Goal: Task Accomplishment & Management: Use online tool/utility

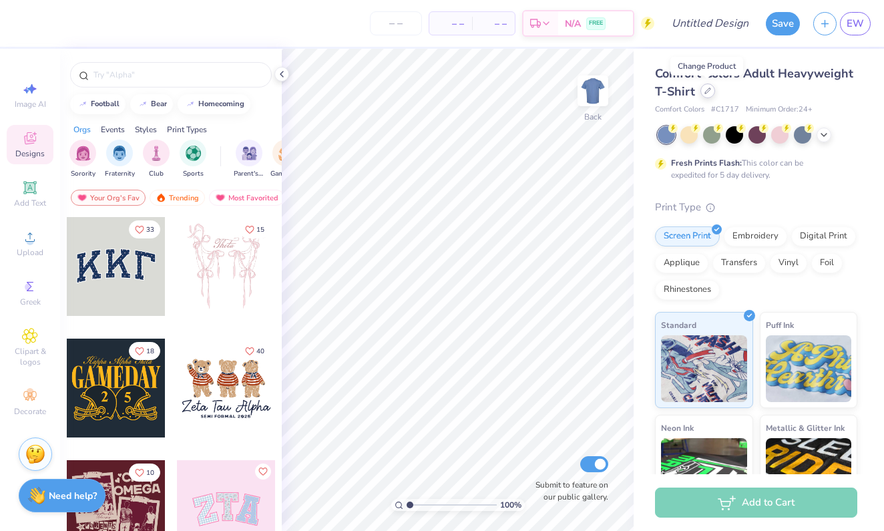
click at [705, 92] on icon at bounding box center [707, 90] width 7 height 7
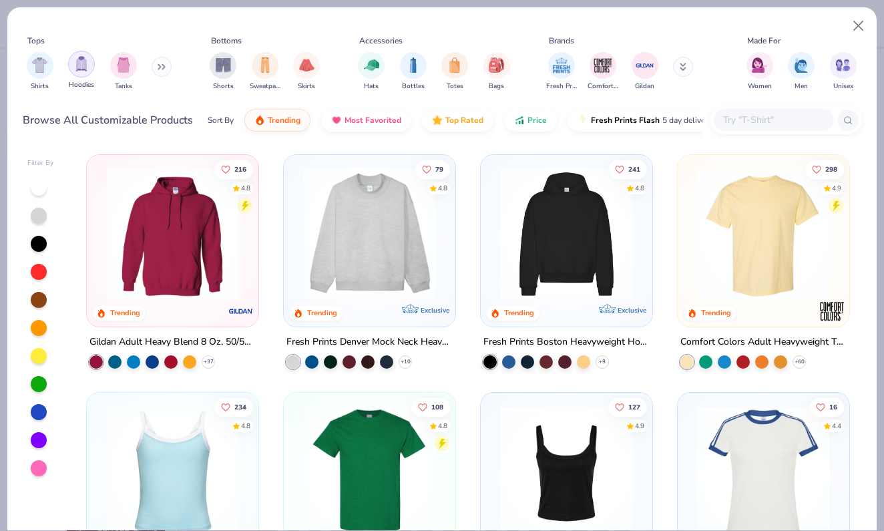
click at [87, 71] on img "filter for Hoodies" at bounding box center [81, 63] width 15 height 15
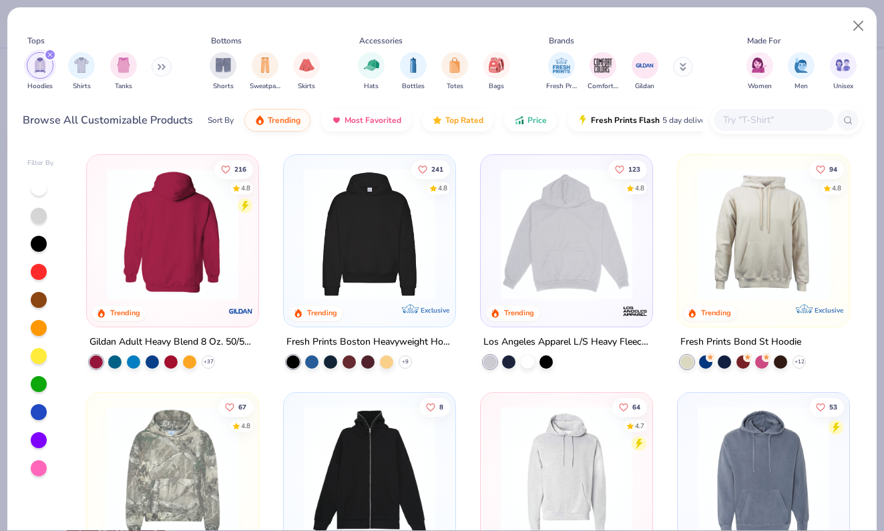
click at [207, 242] on div at bounding box center [173, 233] width 434 height 131
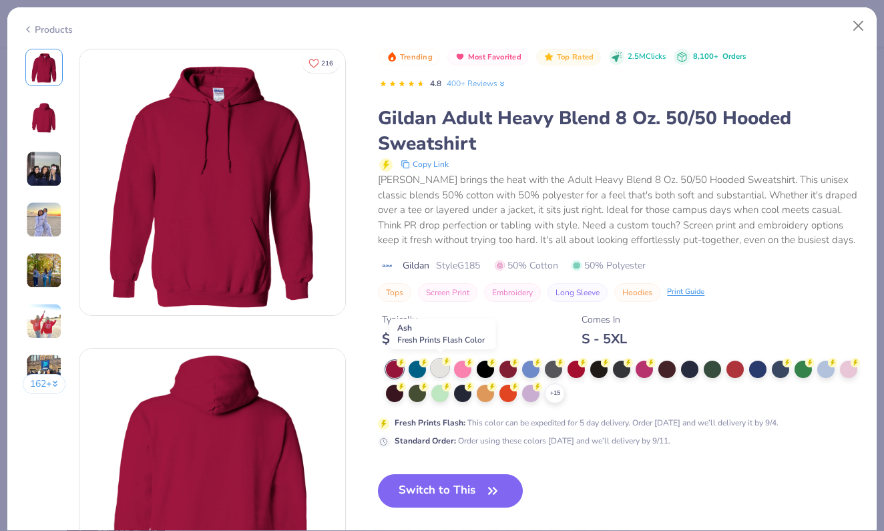
click at [441, 369] on div at bounding box center [439, 367] width 17 height 17
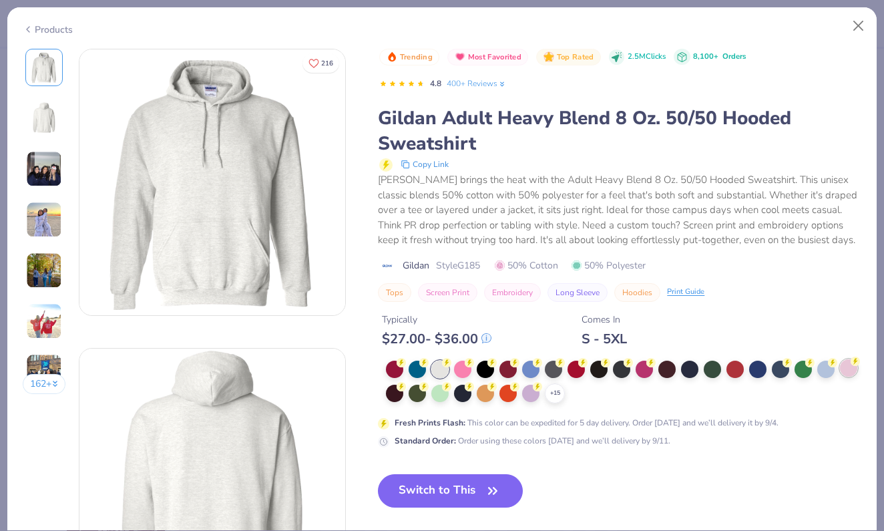
click at [853, 374] on div at bounding box center [848, 367] width 17 height 17
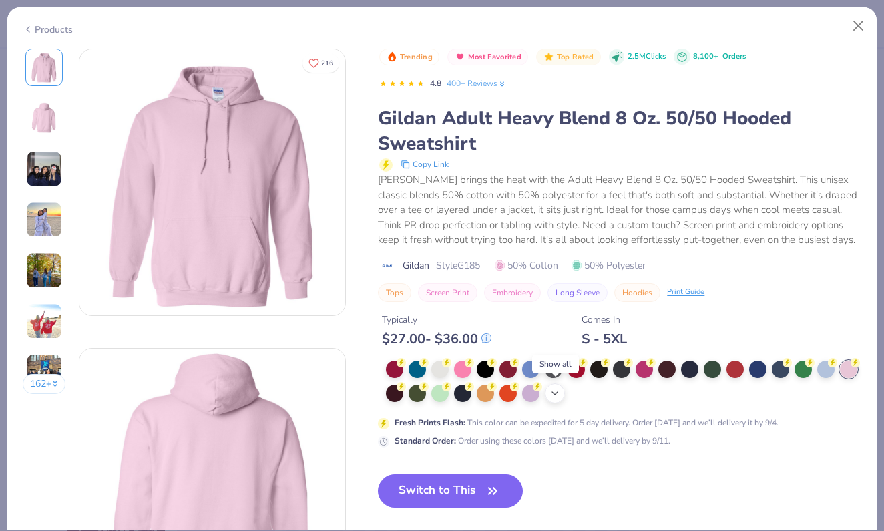
click at [555, 393] on icon at bounding box center [554, 393] width 11 height 11
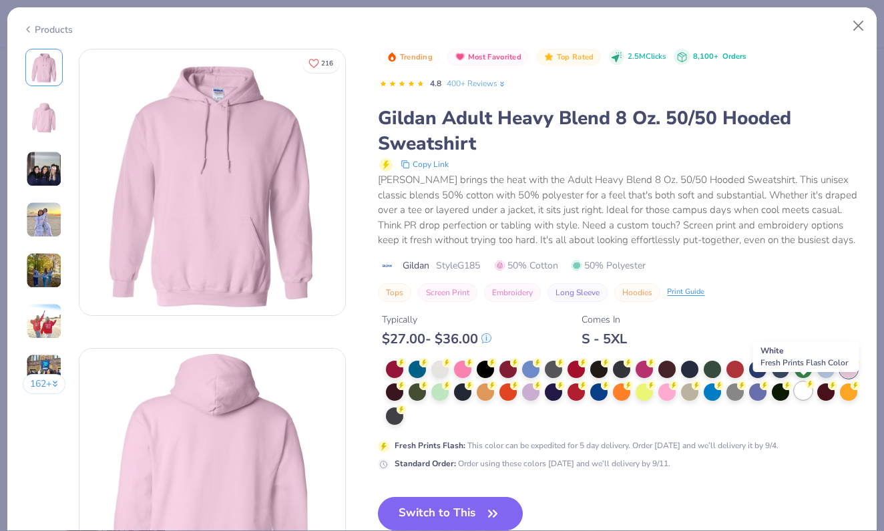
click at [795, 392] on div at bounding box center [802, 390] width 17 height 17
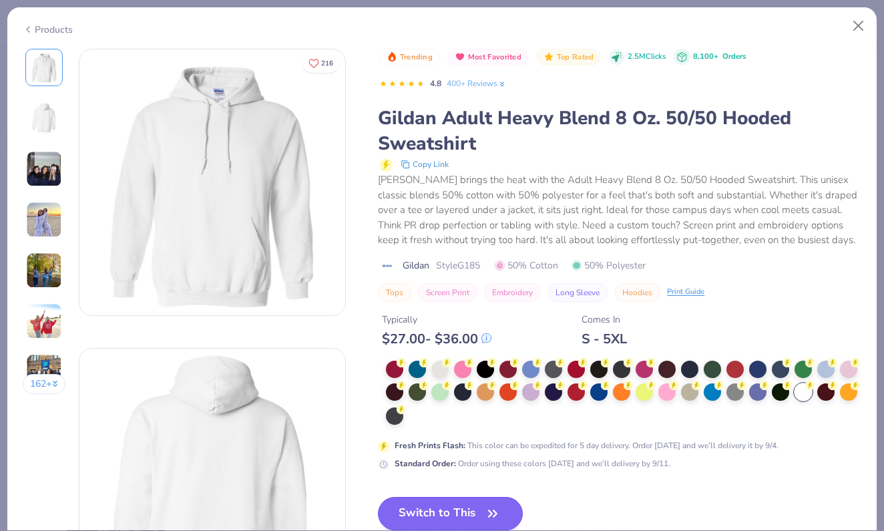
click at [478, 503] on button "Switch to This" at bounding box center [450, 512] width 145 height 33
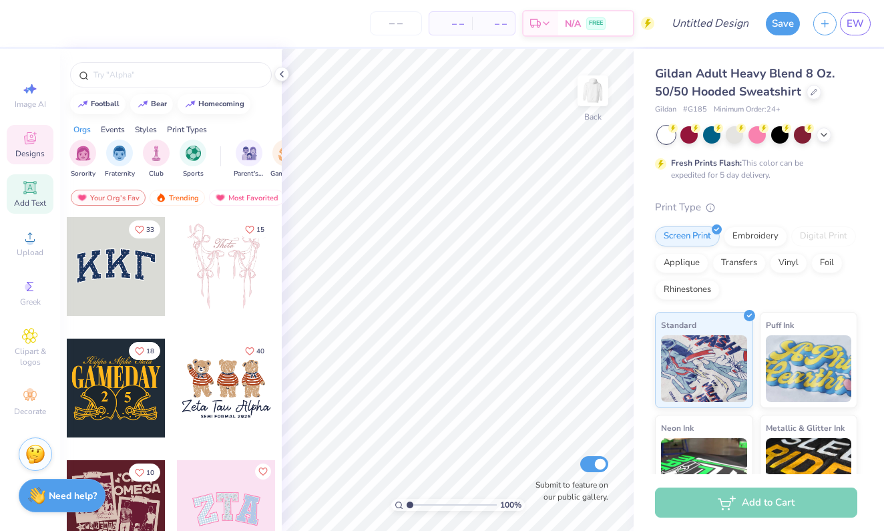
click at [33, 190] on icon at bounding box center [30, 187] width 10 height 10
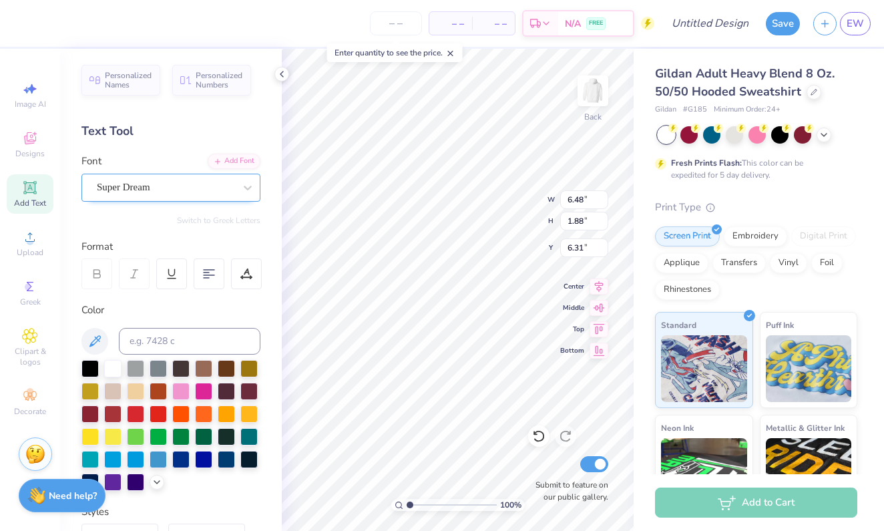
click at [225, 190] on div "Super Dream" at bounding box center [165, 187] width 140 height 21
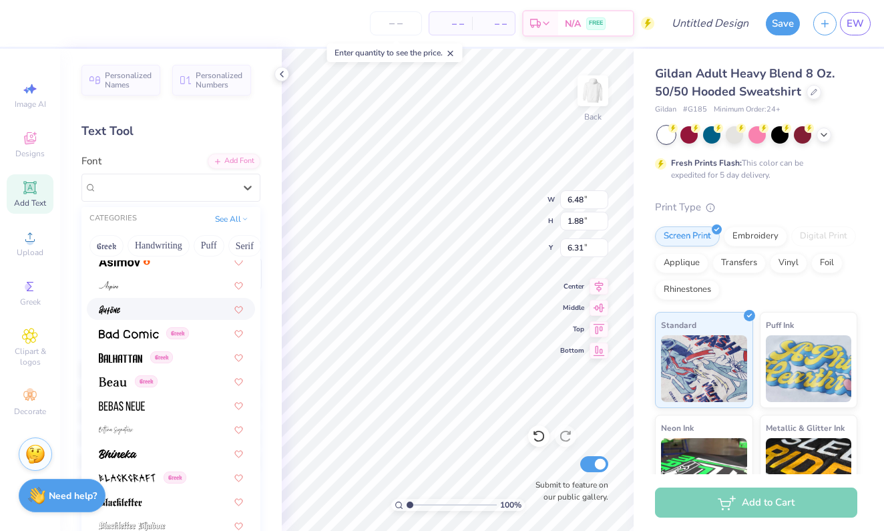
scroll to position [515, 0]
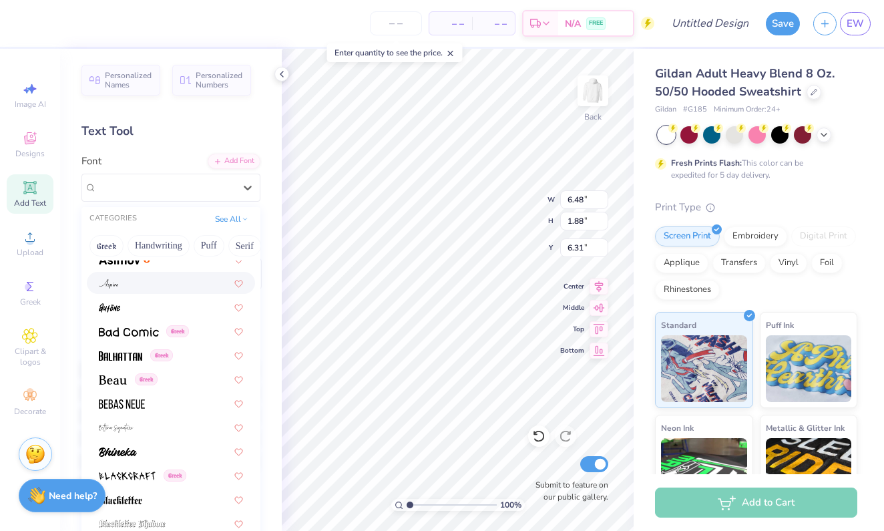
click at [127, 282] on div at bounding box center [171, 283] width 144 height 14
type input "5.93"
type input "1.90"
type input "6.30"
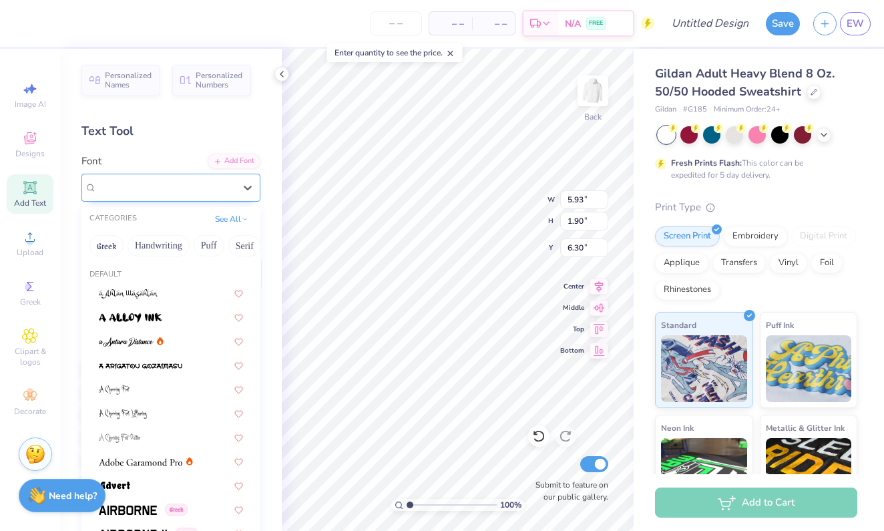
click at [150, 190] on div "Aspire" at bounding box center [165, 187] width 140 height 21
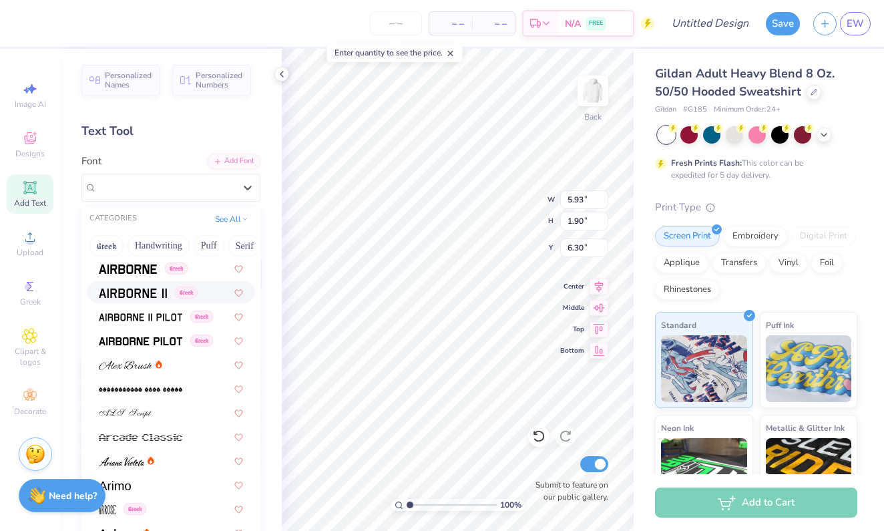
scroll to position [254, 0]
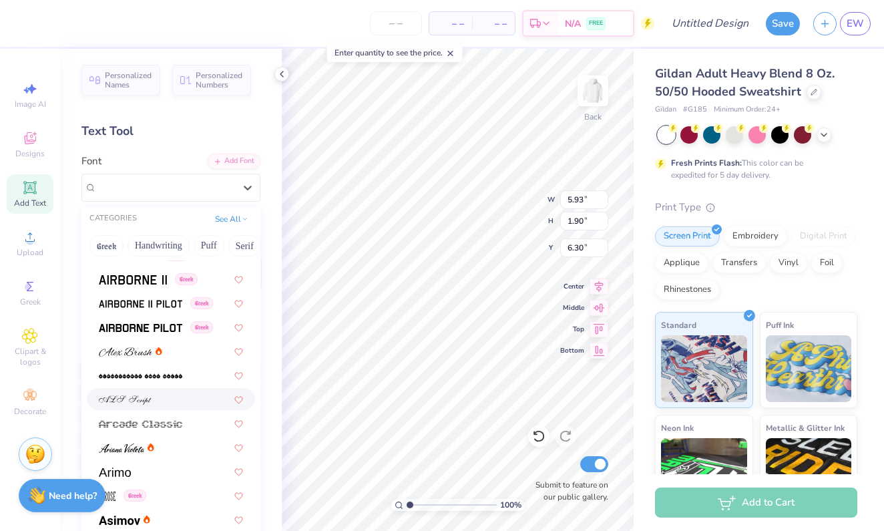
click at [139, 406] on span at bounding box center [125, 399] width 53 height 14
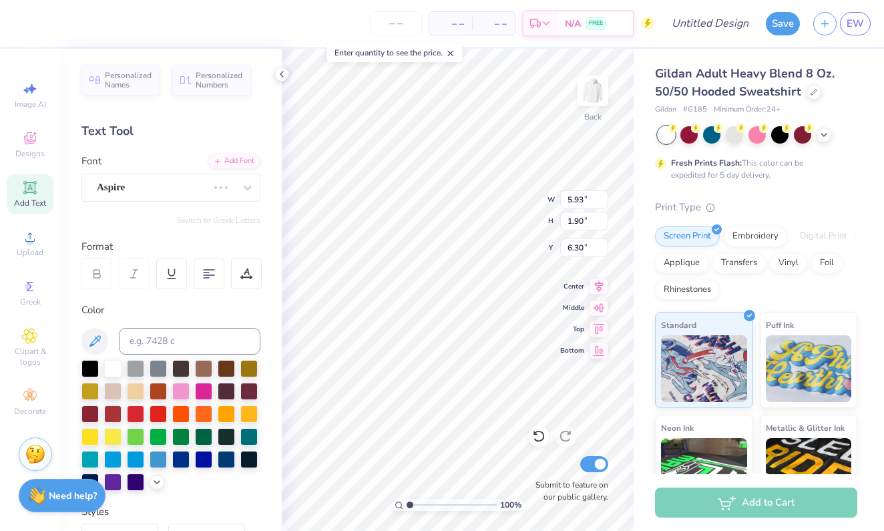
type input "9.63"
type input "2.26"
type input "6.12"
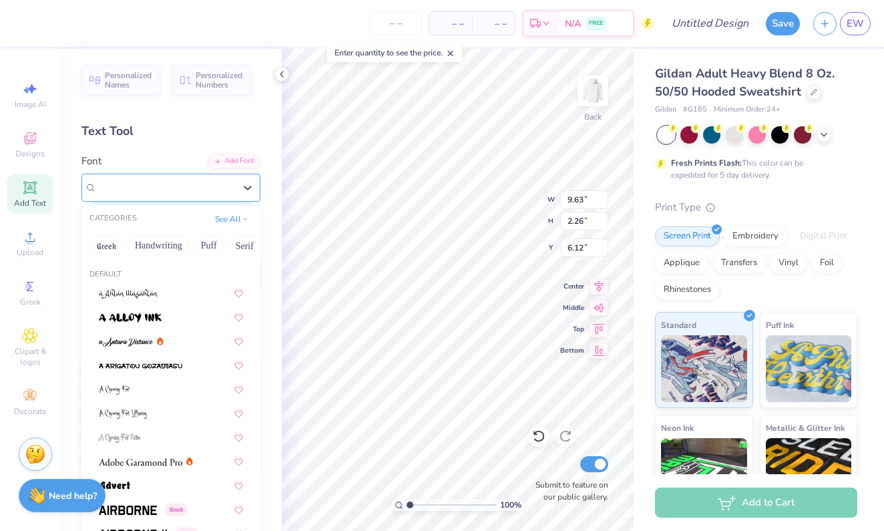
click at [204, 175] on div "ALS Script" at bounding box center [170, 188] width 179 height 28
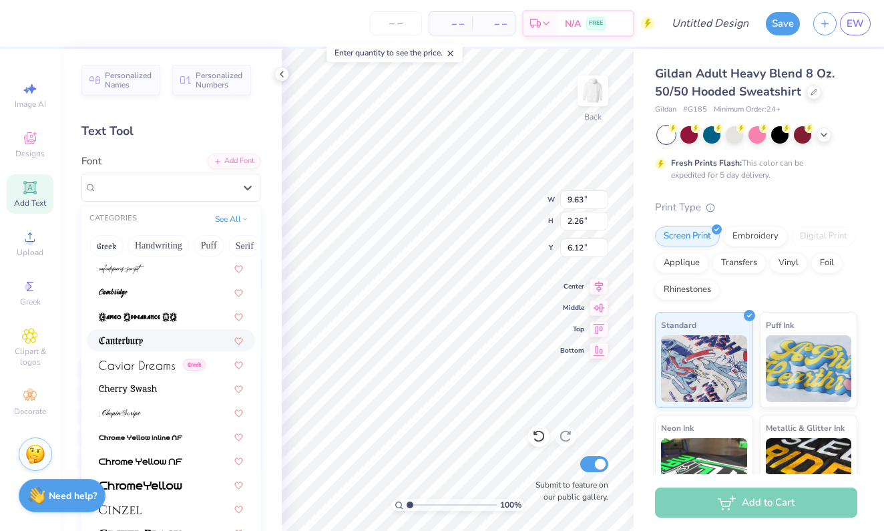
scroll to position [1373, 0]
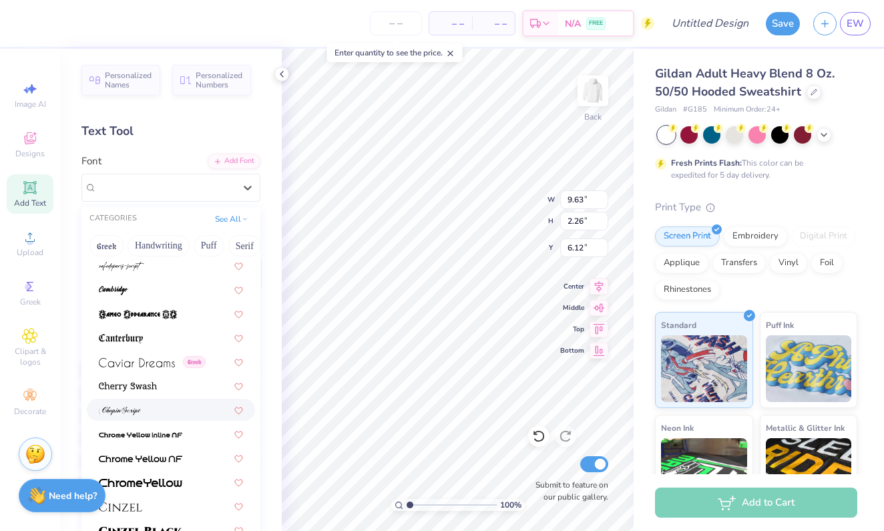
click at [166, 408] on div at bounding box center [171, 409] width 144 height 14
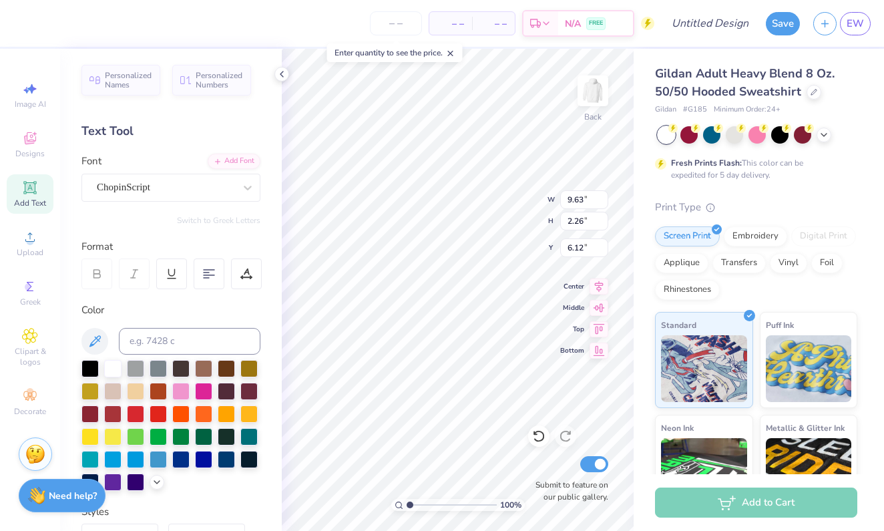
type input "11.01"
type input "2.44"
type input "6.03"
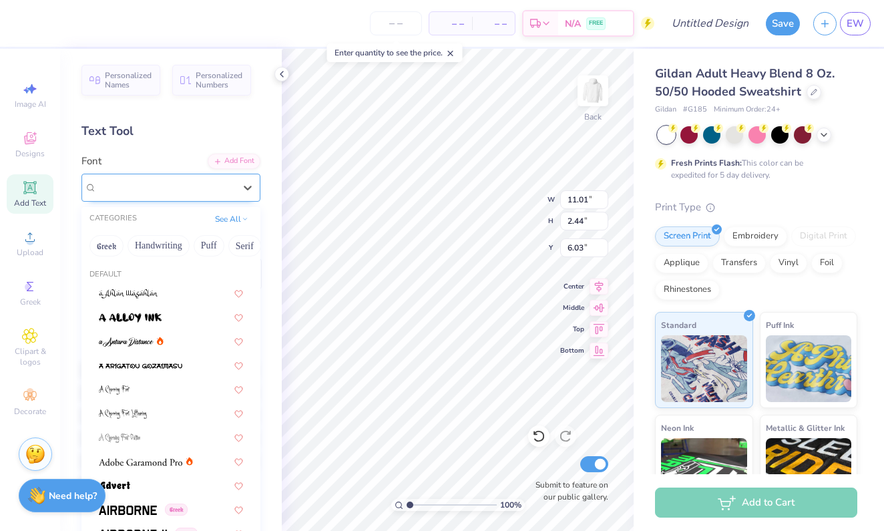
click at [222, 192] on div "ChopinScript" at bounding box center [165, 187] width 140 height 21
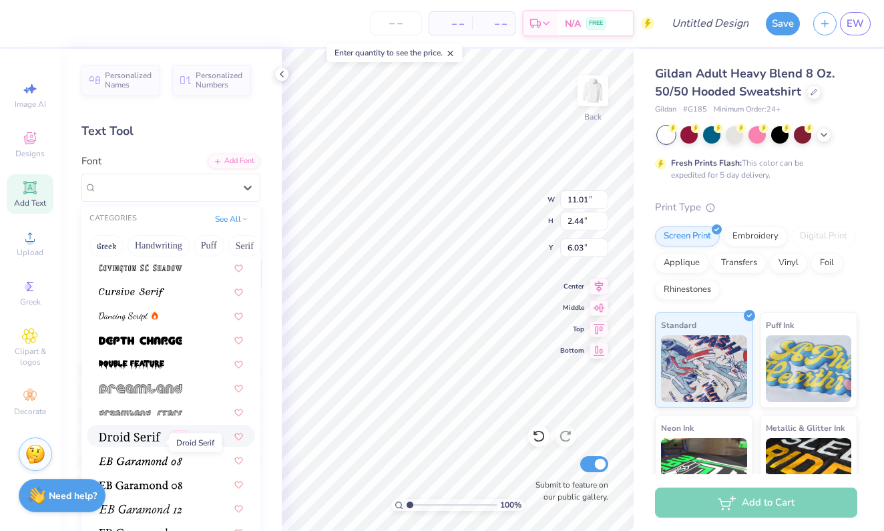
scroll to position [2227, 0]
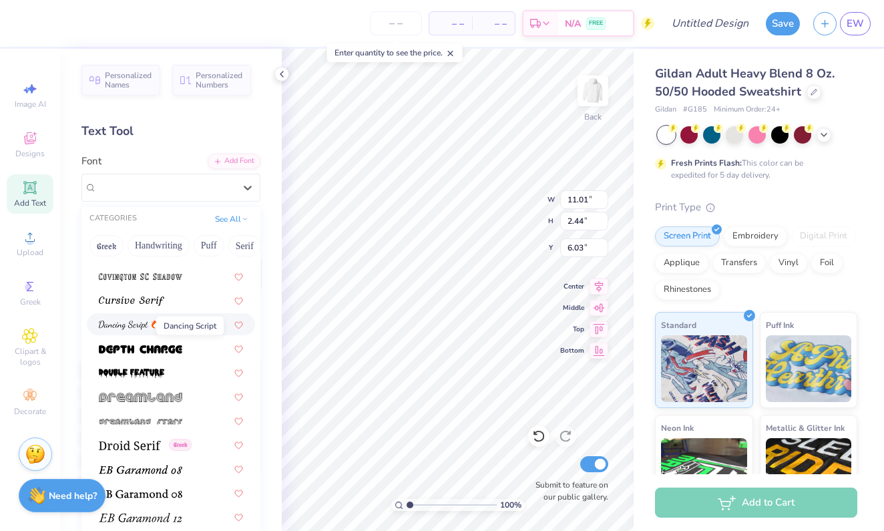
click at [135, 324] on img at bounding box center [123, 324] width 49 height 9
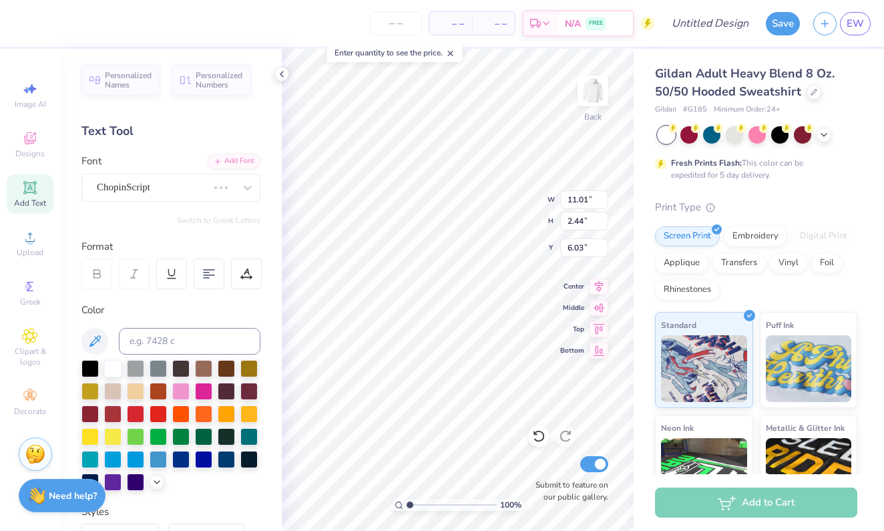
type input "5.81"
type input "2.23"
type input "6.13"
type textarea "T"
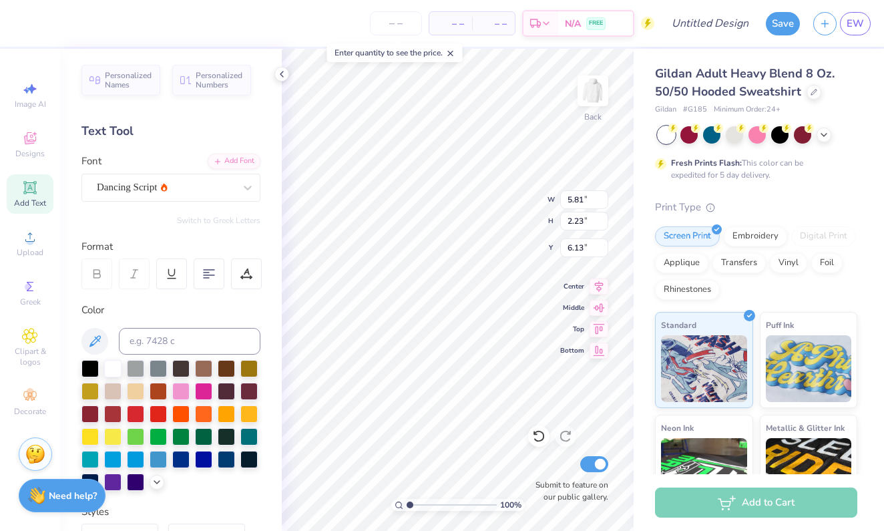
scroll to position [0, 1]
click at [247, 462] on div at bounding box center [248, 457] width 17 height 17
click at [163, 480] on div at bounding box center [156, 480] width 15 height 15
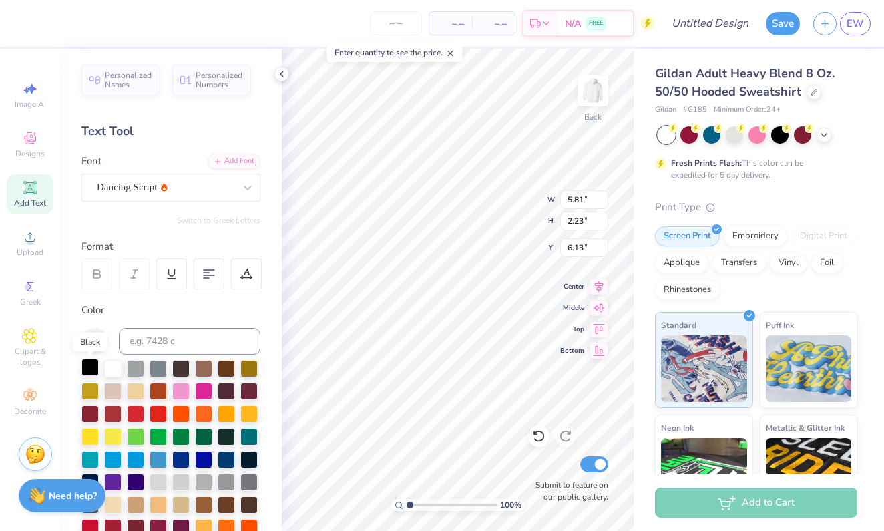
click at [91, 363] on div at bounding box center [89, 366] width 17 height 17
click at [153, 370] on div at bounding box center [157, 366] width 17 height 17
type textarea "Neshama"
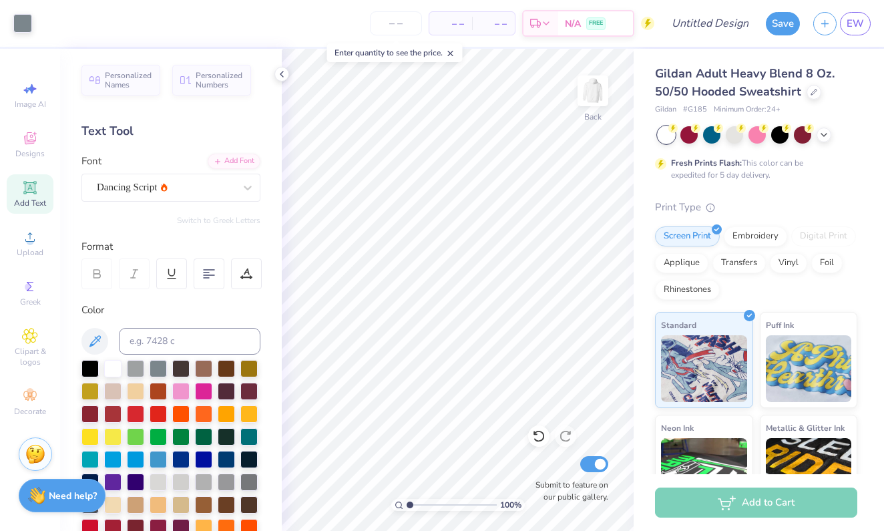
click at [38, 202] on span "Add Text" at bounding box center [30, 203] width 32 height 11
type input "5.73"
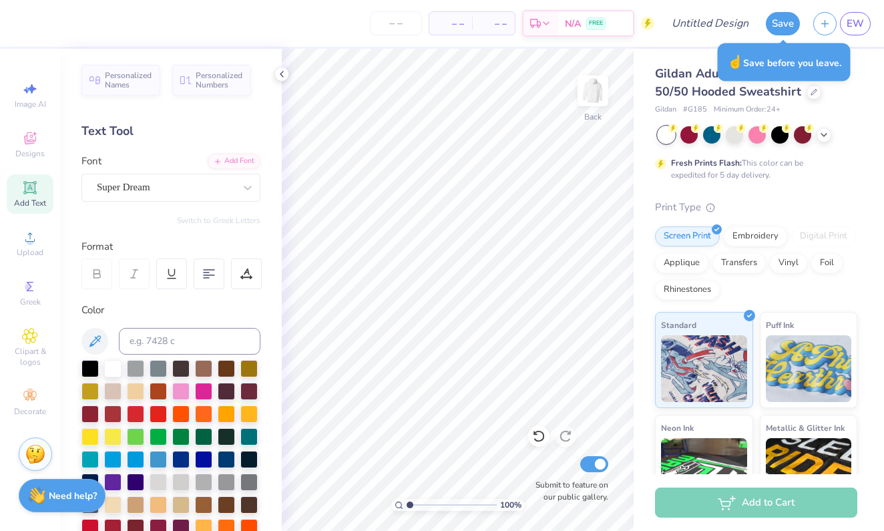
click at [38, 194] on div "Add Text" at bounding box center [30, 193] width 47 height 39
type textarea "Neshama"
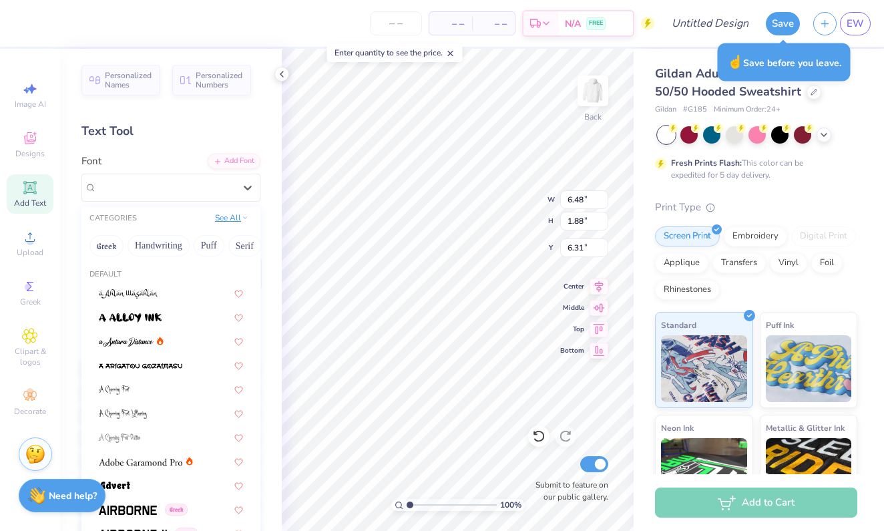
drag, startPoint x: 237, startPoint y: 190, endPoint x: 234, endPoint y: 221, distance: 31.5
click at [236, 190] on div at bounding box center [248, 188] width 24 height 24
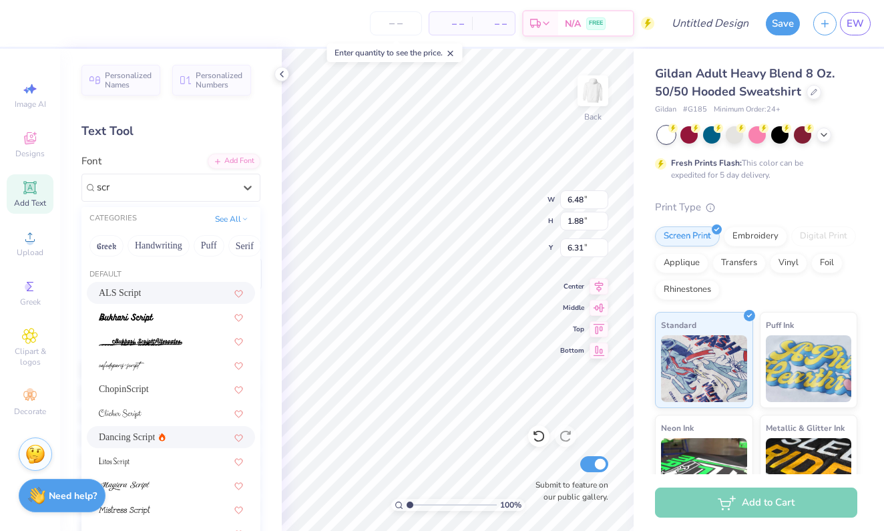
scroll to position [0, 0]
click at [175, 315] on div at bounding box center [171, 317] width 144 height 14
type input "script"
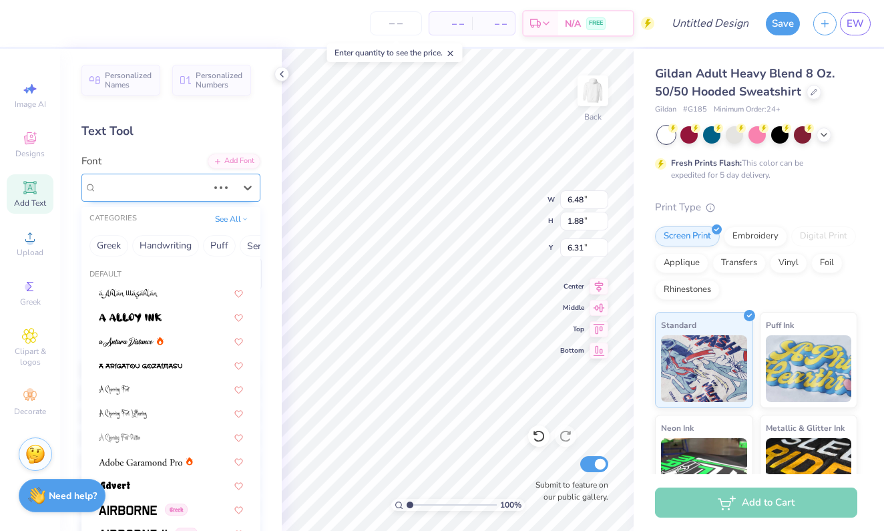
click at [184, 189] on div "Super Dream" at bounding box center [151, 187] width 113 height 21
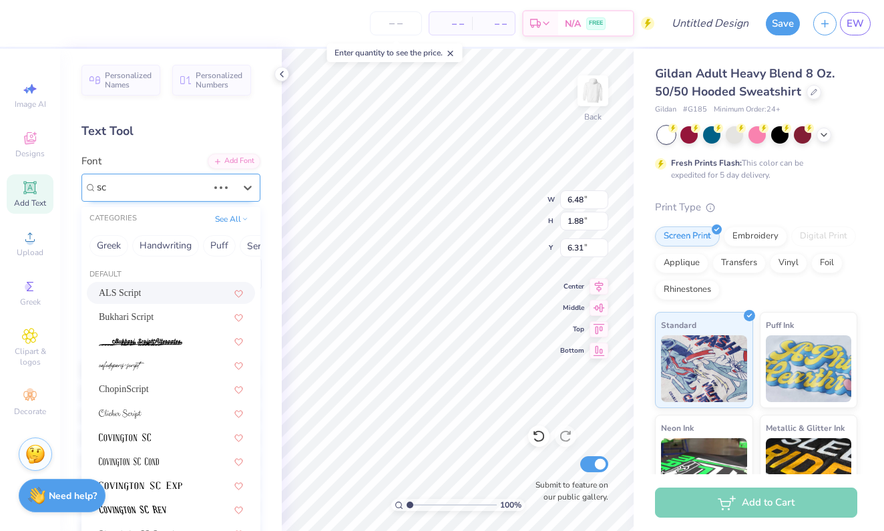
type input "sc"
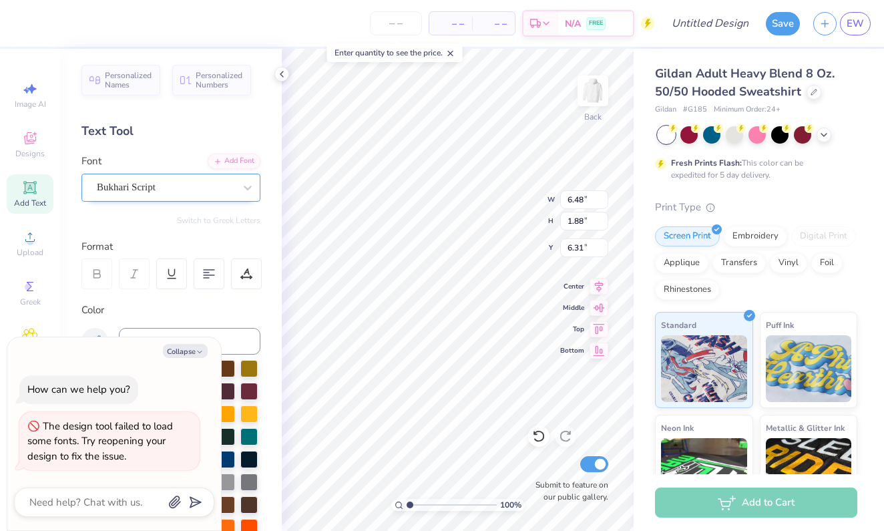
type textarea "Neshamari"
type textarea "x"
type textarea "Neshamarip"
type textarea "x"
type textarea "Neshamaript"
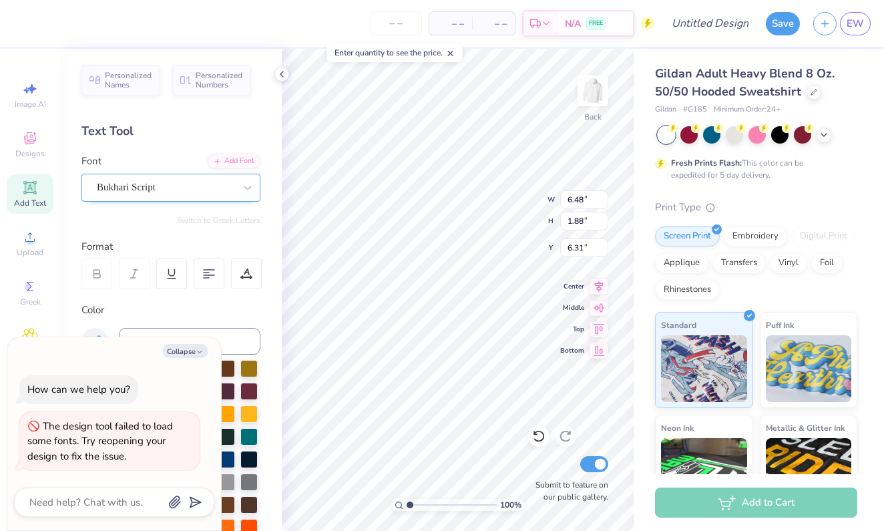
type textarea "x"
type textarea "Neshamaript"
type textarea "x"
type textarea "Neshamaript"
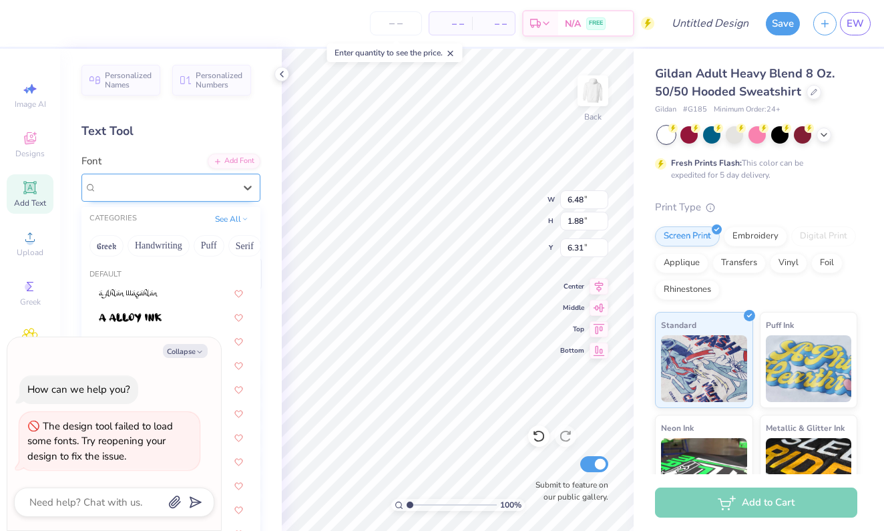
click at [172, 186] on div "Bukhari Script" at bounding box center [165, 187] width 140 height 21
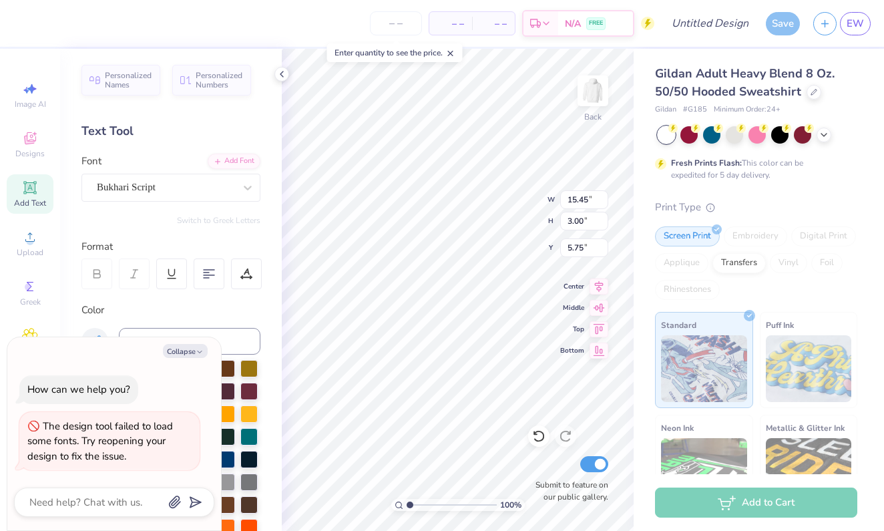
scroll to position [0, 3]
type textarea "x"
type textarea "Neshamarip"
type textarea "x"
type textarea "Neshamari"
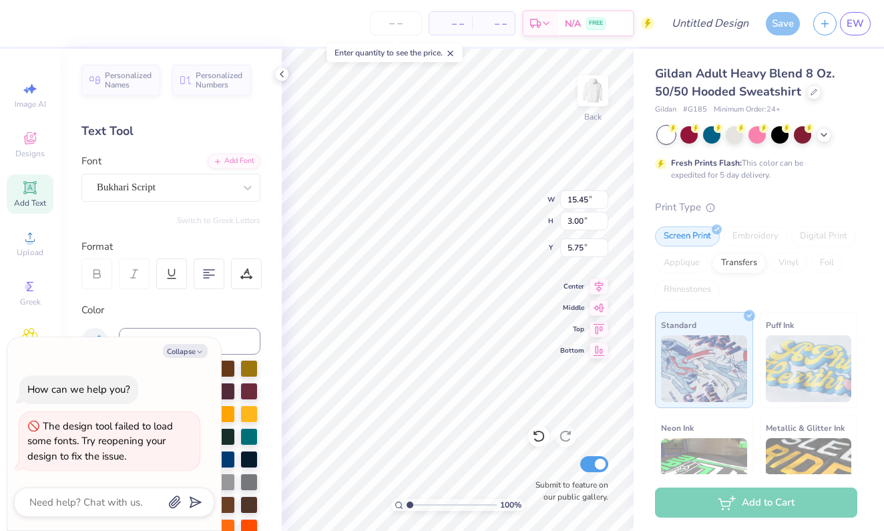
type textarea "x"
type textarea "Neshamar"
type textarea "x"
type textarea "Neshama"
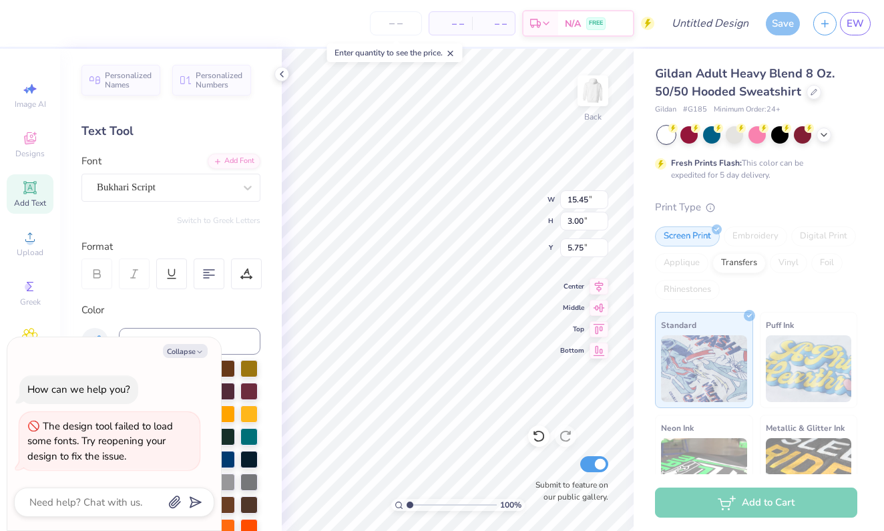
type textarea "x"
type textarea "Nesham"
type textarea "x"
type textarea "Neshama"
click at [223, 195] on div at bounding box center [165, 187] width 137 height 18
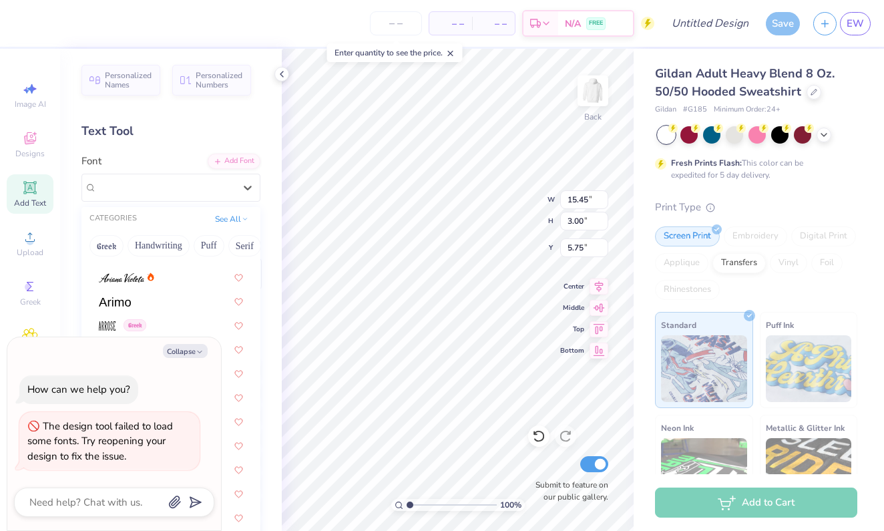
scroll to position [434, 0]
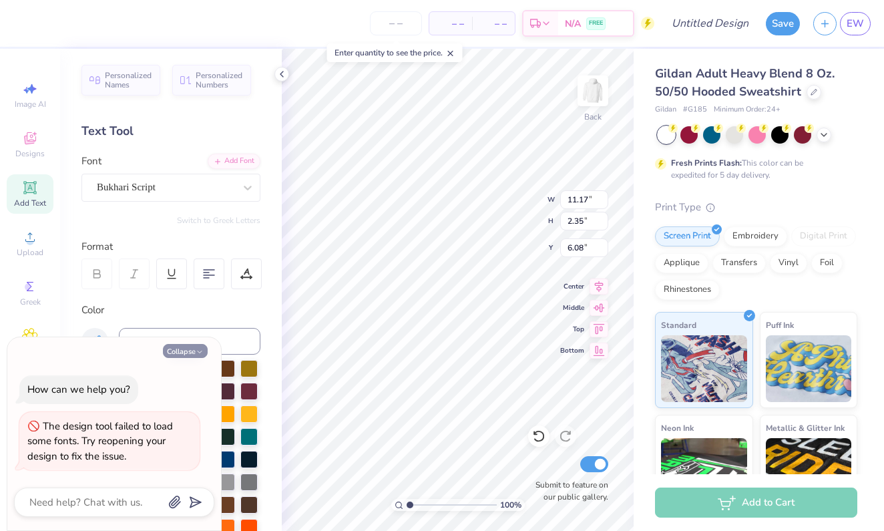
click at [188, 351] on button "Collapse" at bounding box center [185, 351] width 45 height 14
type textarea "x"
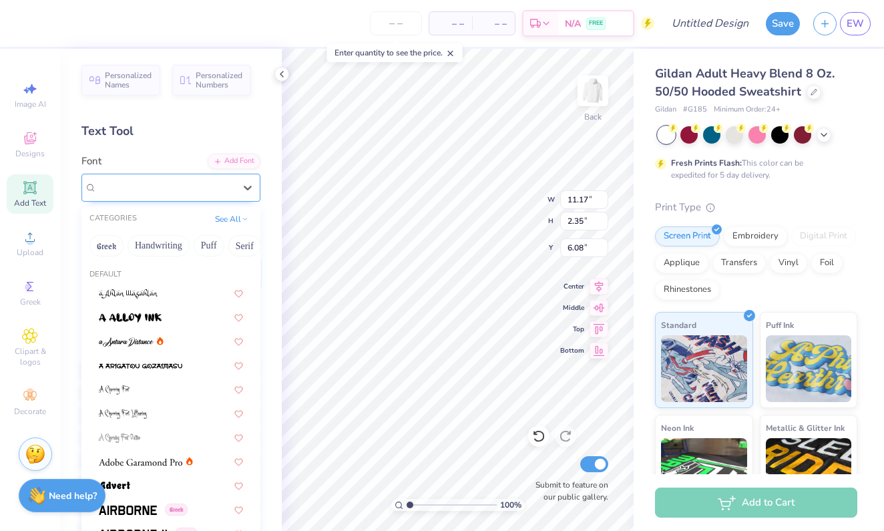
click at [206, 182] on div "Bukhari Script" at bounding box center [165, 187] width 140 height 21
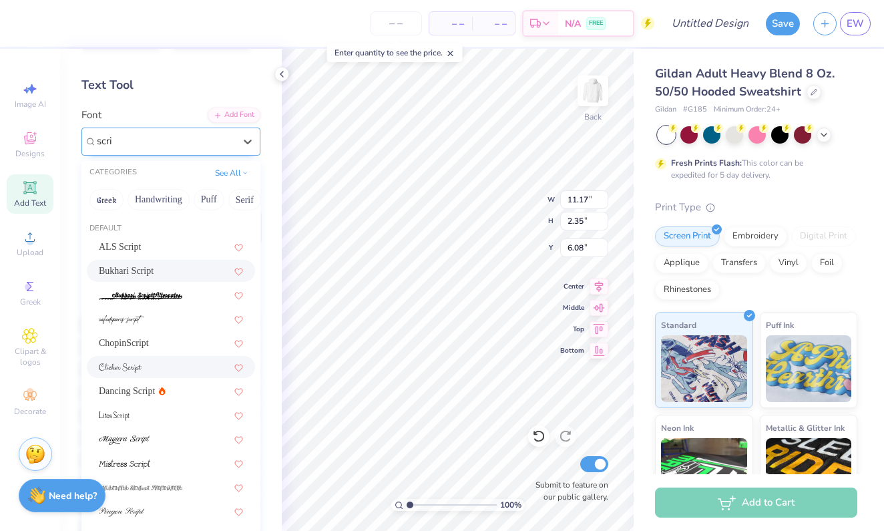
scroll to position [77, 0]
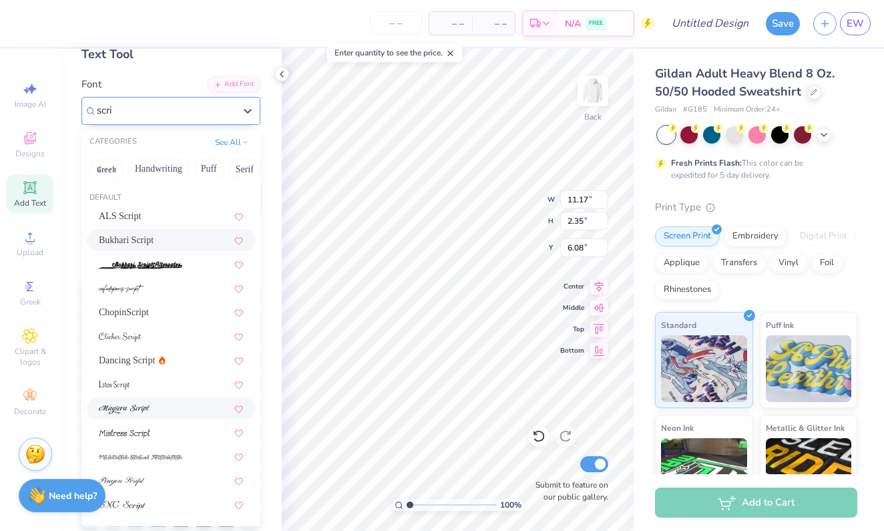
click at [165, 402] on div at bounding box center [171, 408] width 144 height 14
type input "scri"
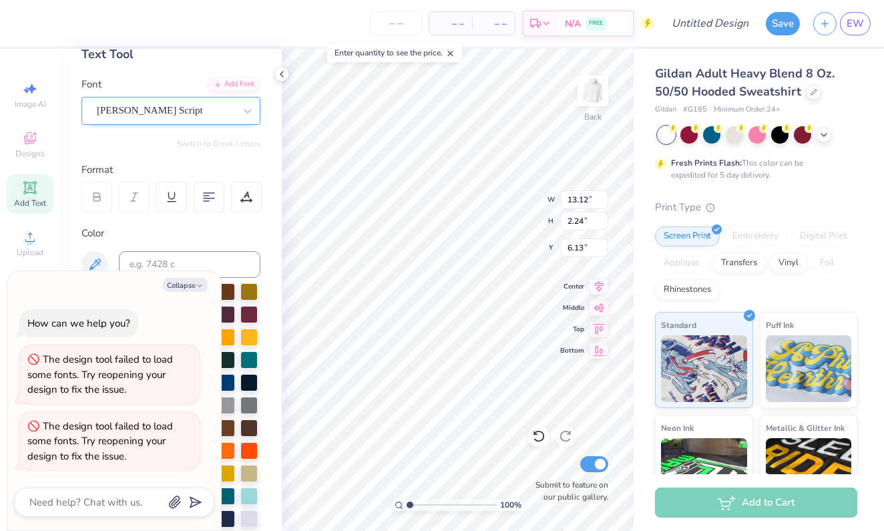
click at [232, 105] on div "[PERSON_NAME] Script" at bounding box center [165, 110] width 140 height 21
click at [192, 286] on button "Collapse" at bounding box center [185, 285] width 45 height 14
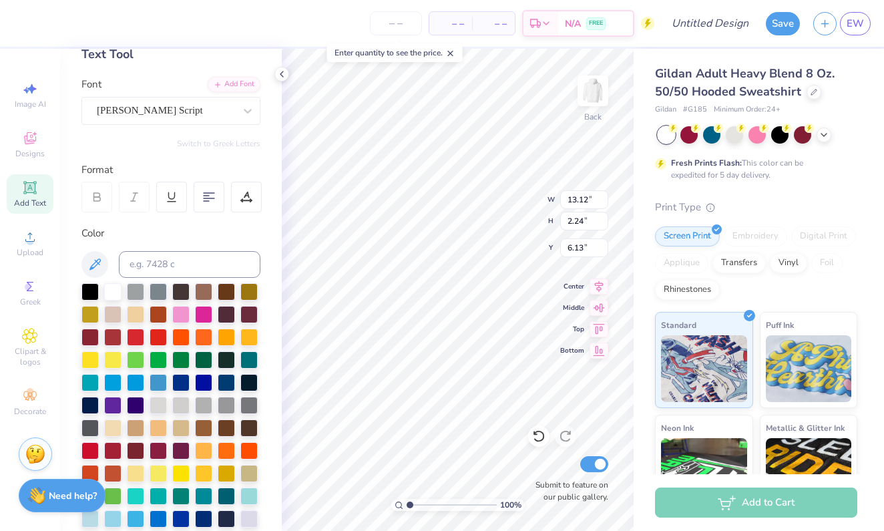
type textarea "x"
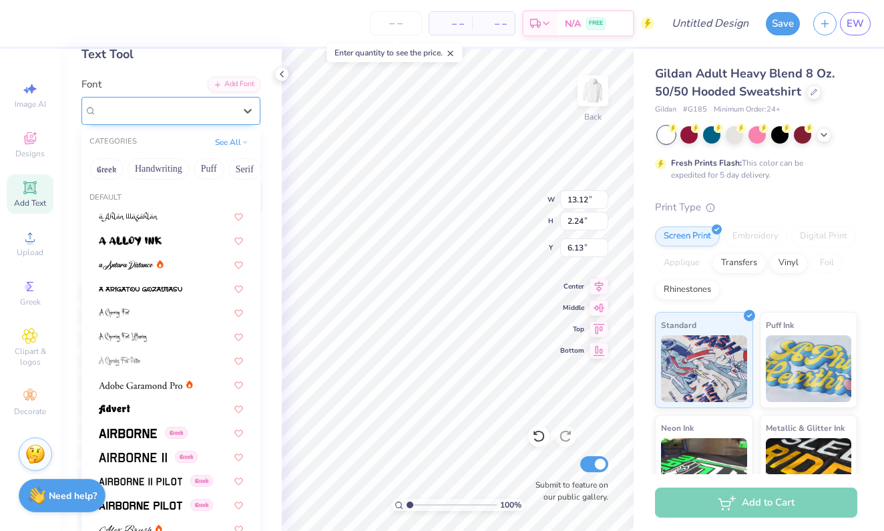
click at [216, 109] on div "[PERSON_NAME] Script" at bounding box center [165, 110] width 140 height 21
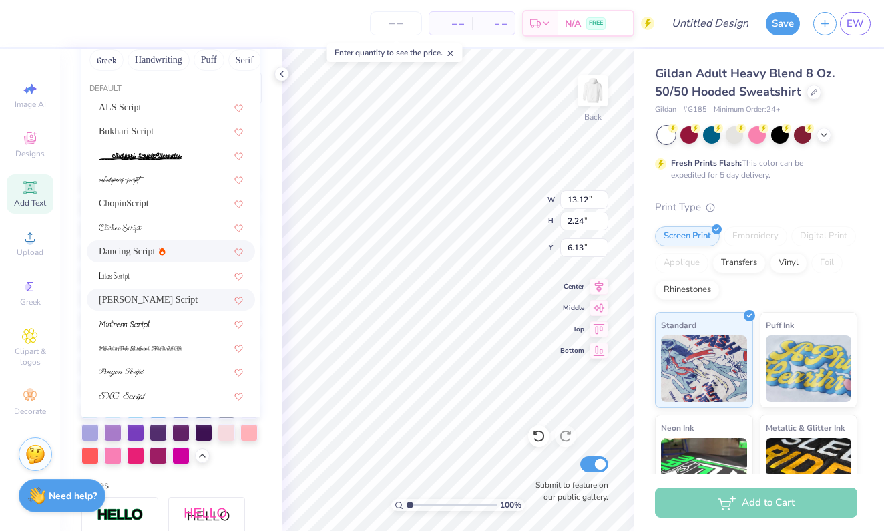
scroll to position [188, 0]
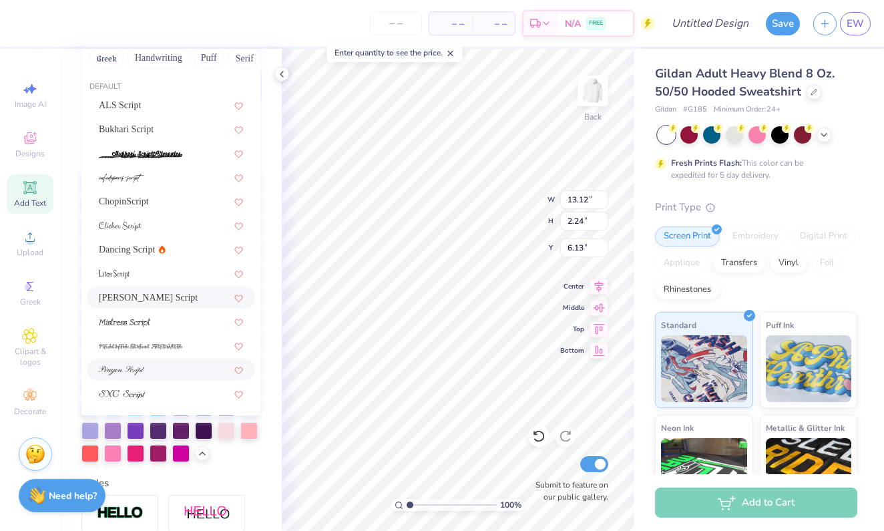
click at [157, 368] on div at bounding box center [171, 369] width 144 height 14
type input "script"
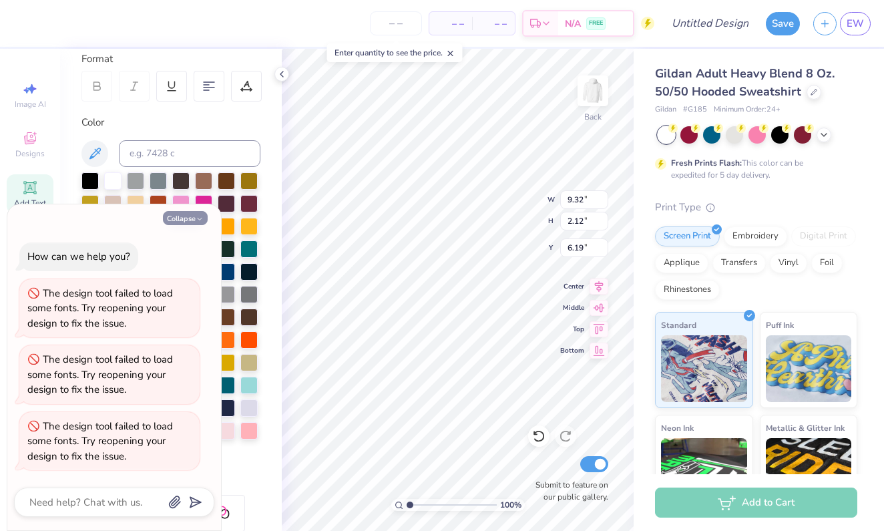
click at [192, 220] on button "Collapse" at bounding box center [185, 218] width 45 height 14
type textarea "x"
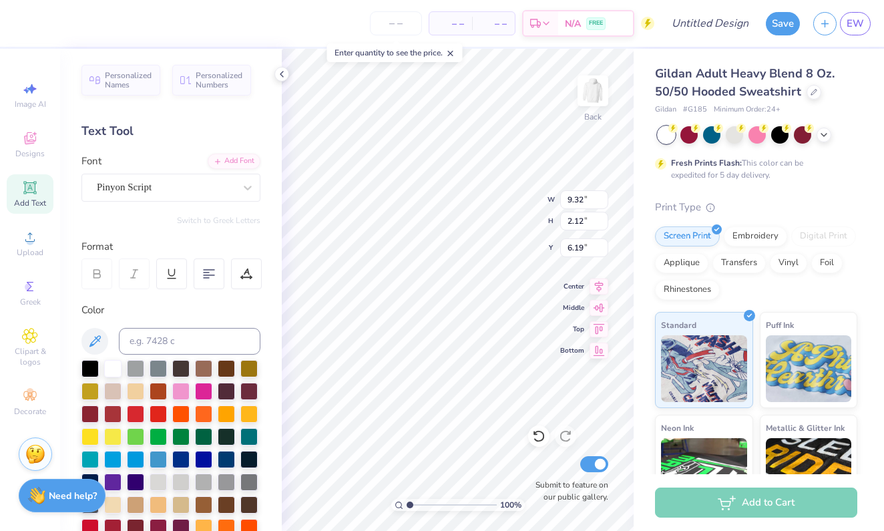
scroll to position [0, 0]
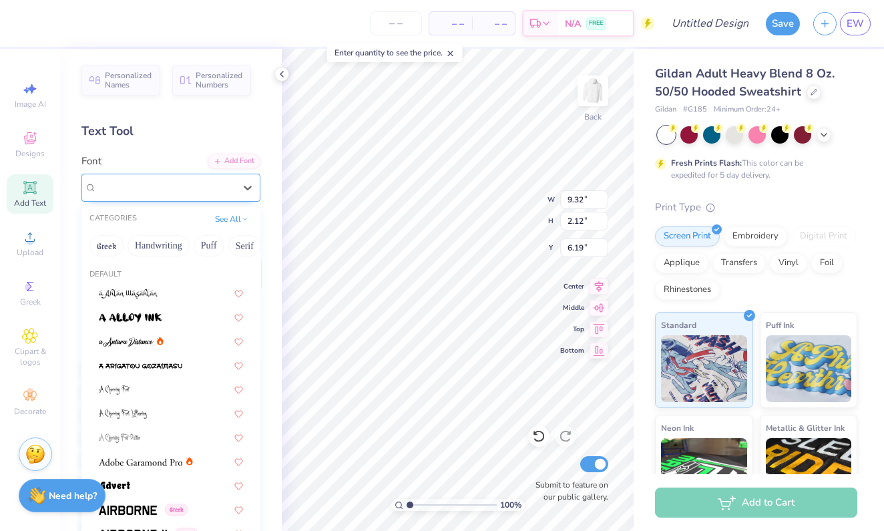
click at [233, 195] on div at bounding box center [165, 187] width 137 height 18
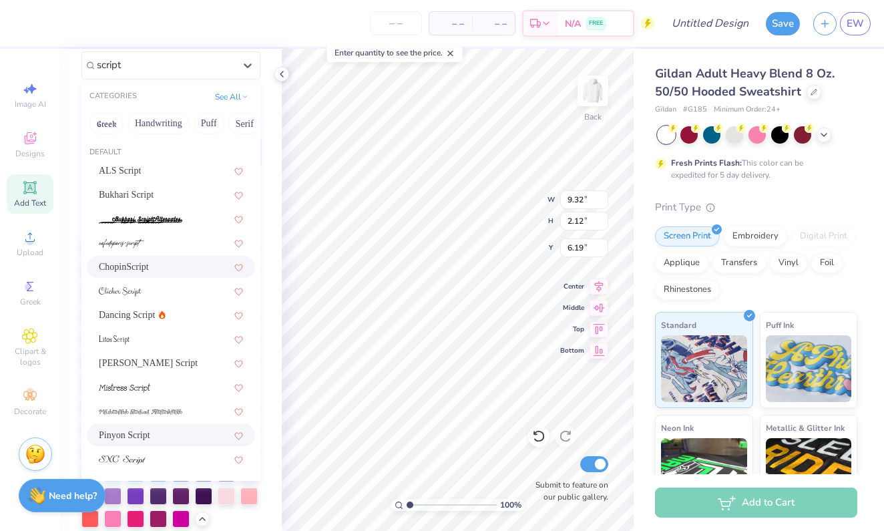
scroll to position [124, 0]
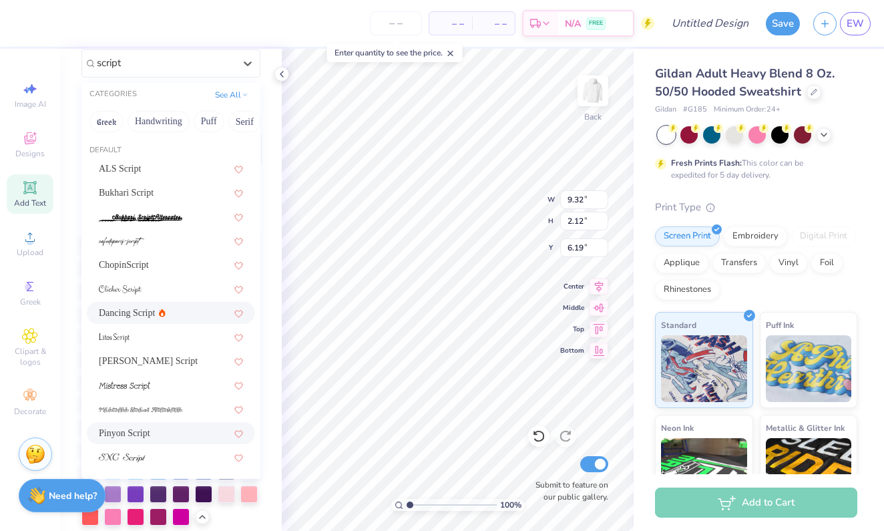
click at [153, 320] on div "Dancing Script" at bounding box center [132, 313] width 67 height 14
type input "script"
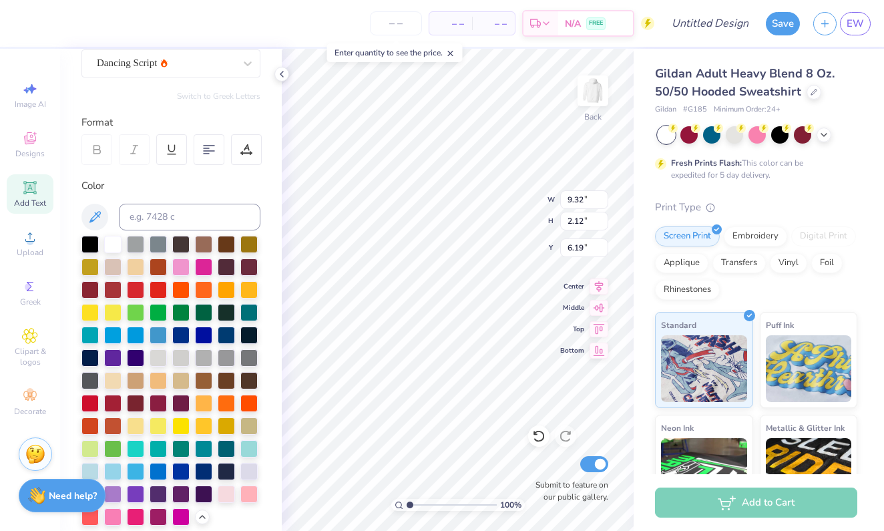
scroll to position [0, 1]
click at [159, 236] on div at bounding box center [157, 242] width 17 height 17
click at [34, 194] on icon at bounding box center [29, 187] width 13 height 13
type textarea "N"
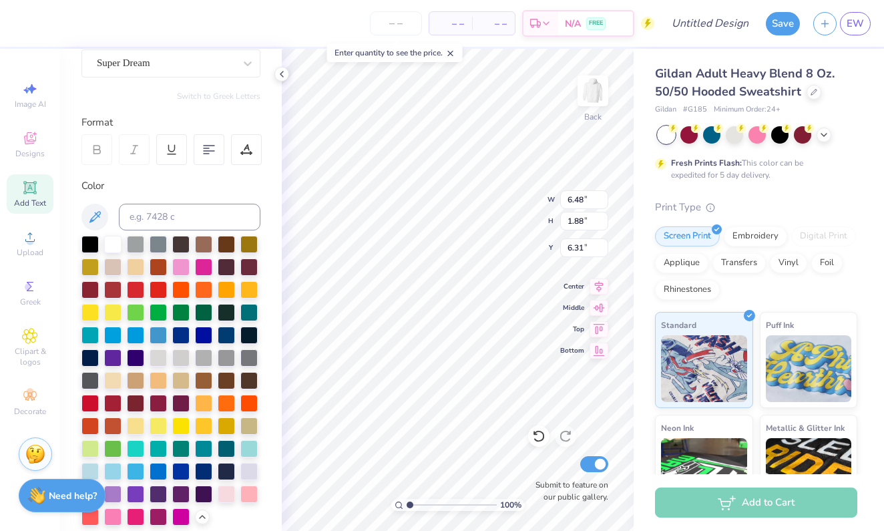
type textarea "BBG #794"
click at [154, 245] on div at bounding box center [157, 242] width 17 height 17
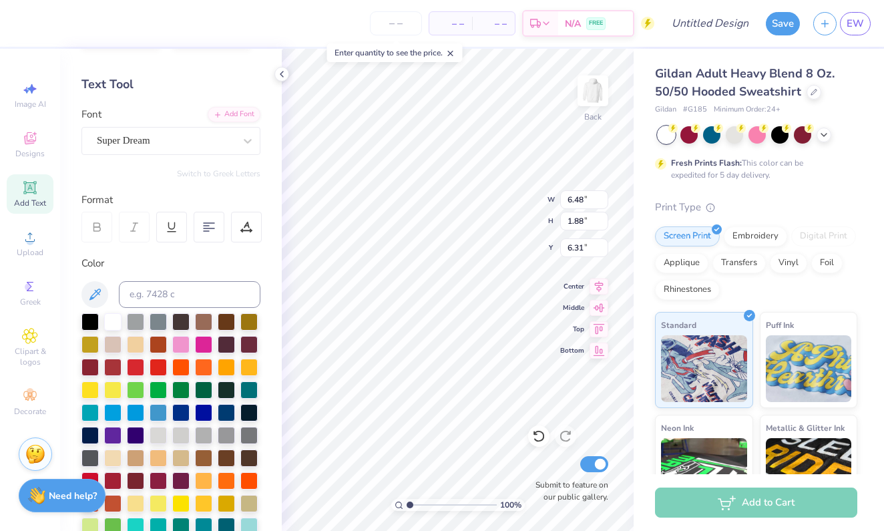
scroll to position [45, 0]
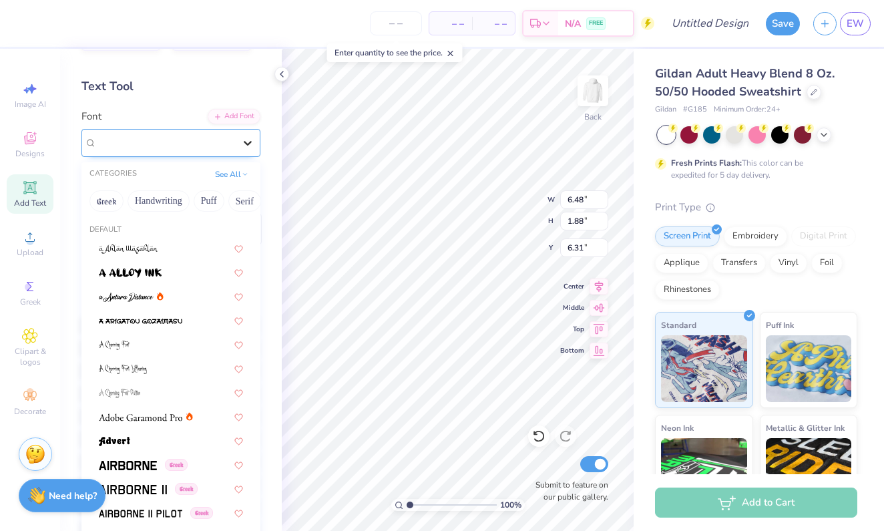
click at [248, 147] on icon at bounding box center [247, 142] width 13 height 13
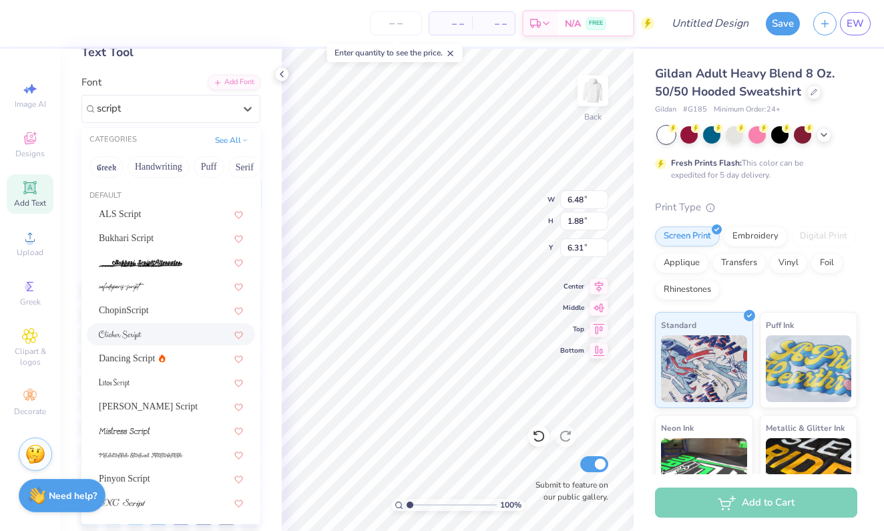
scroll to position [83, 0]
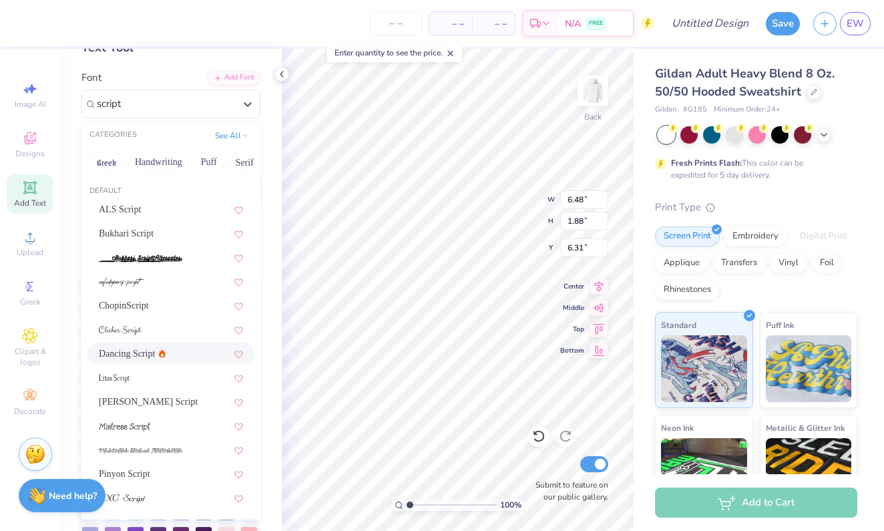
click at [174, 349] on div "Dancing Script" at bounding box center [171, 353] width 144 height 14
type input "script"
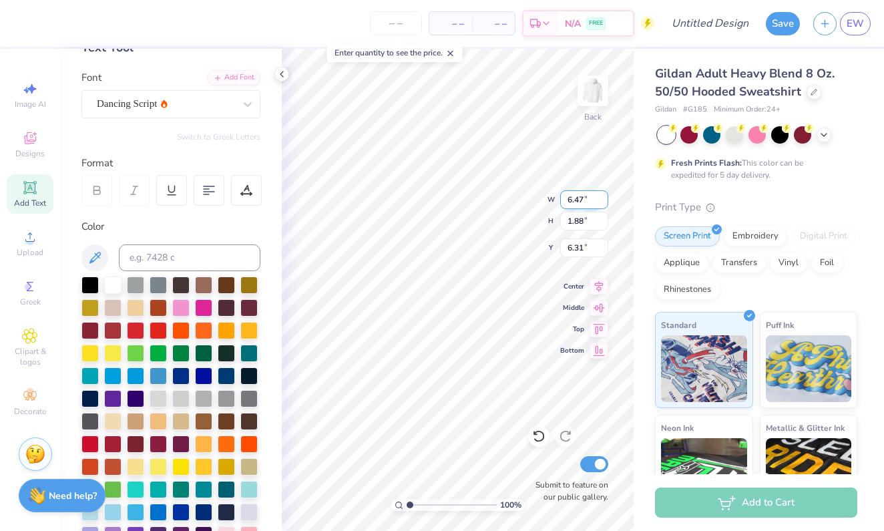
click at [604, 202] on input "6.47" at bounding box center [584, 199] width 48 height 19
type input "6.46"
type input "2.36"
type input "8.67"
click at [604, 202] on input "6.46" at bounding box center [584, 199] width 48 height 19
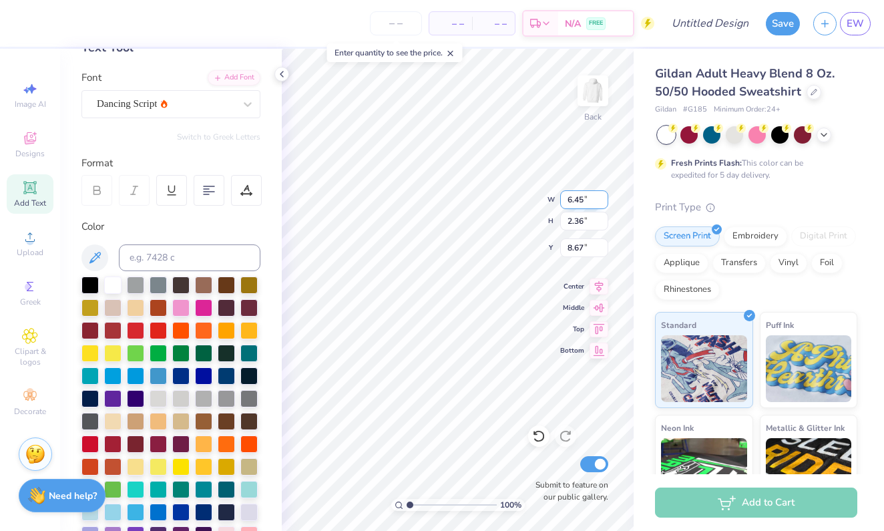
click at [604, 202] on input "6.45" at bounding box center [584, 199] width 48 height 19
click at [604, 202] on input "6.44" at bounding box center [584, 199] width 48 height 19
click at [603, 205] on input "6.44" at bounding box center [584, 199] width 48 height 19
click at [603, 202] on input "6.43" at bounding box center [584, 199] width 48 height 19
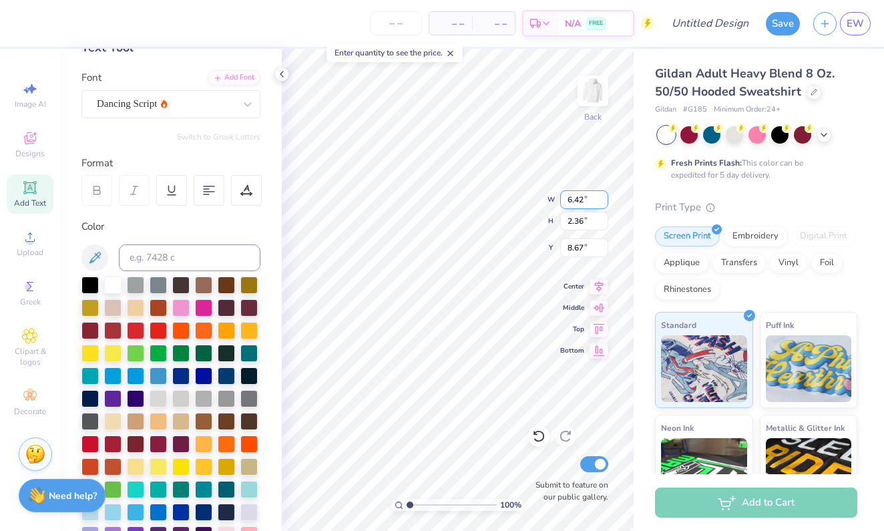
click at [603, 202] on input "6.42" at bounding box center [584, 199] width 48 height 19
click at [603, 202] on input "6.41" at bounding box center [584, 199] width 48 height 19
click at [603, 202] on input "6.4" at bounding box center [584, 199] width 48 height 19
click at [603, 202] on input "6.39" at bounding box center [584, 199] width 48 height 19
click at [603, 202] on input "6.38" at bounding box center [584, 199] width 48 height 19
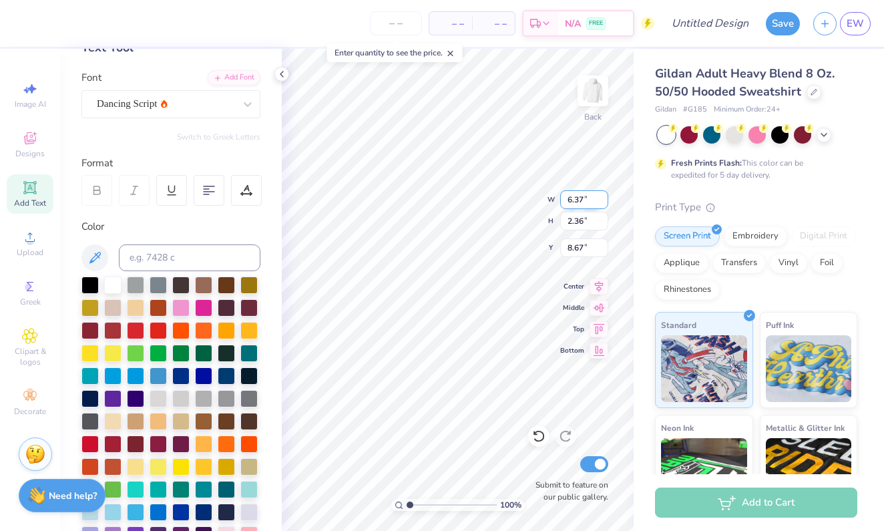
click at [603, 201] on input "6.37" at bounding box center [584, 199] width 48 height 19
click at [603, 201] on input "6.36" at bounding box center [584, 199] width 48 height 19
click at [603, 201] on input "6.35" at bounding box center [584, 199] width 48 height 19
click at [603, 201] on input "6.34" at bounding box center [584, 199] width 48 height 19
click at [603, 201] on input "6.33" at bounding box center [584, 199] width 48 height 19
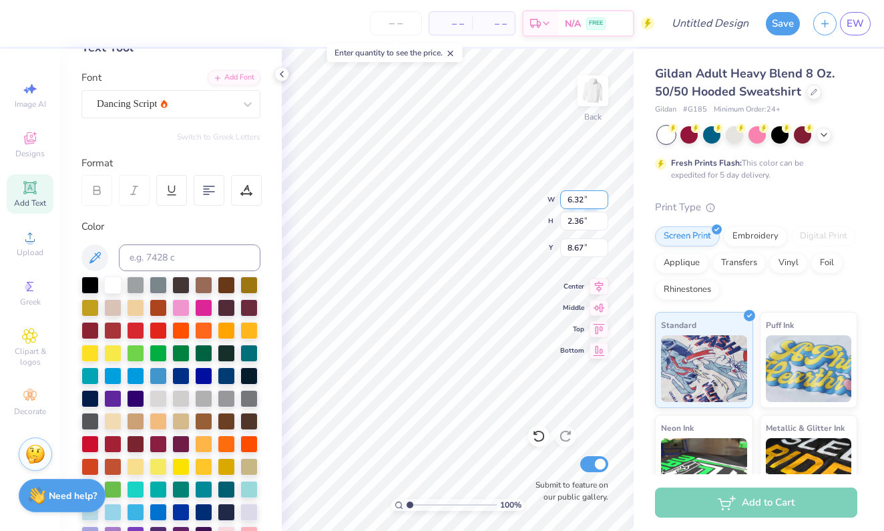
click at [603, 201] on input "6.32" at bounding box center [584, 199] width 48 height 19
click at [603, 201] on input "6.31" at bounding box center [584, 199] width 48 height 19
click at [603, 201] on input "6.3" at bounding box center [584, 199] width 48 height 19
click at [603, 201] on input "6.29" at bounding box center [584, 199] width 48 height 19
click at [603, 201] on input "6.28" at bounding box center [584, 199] width 48 height 19
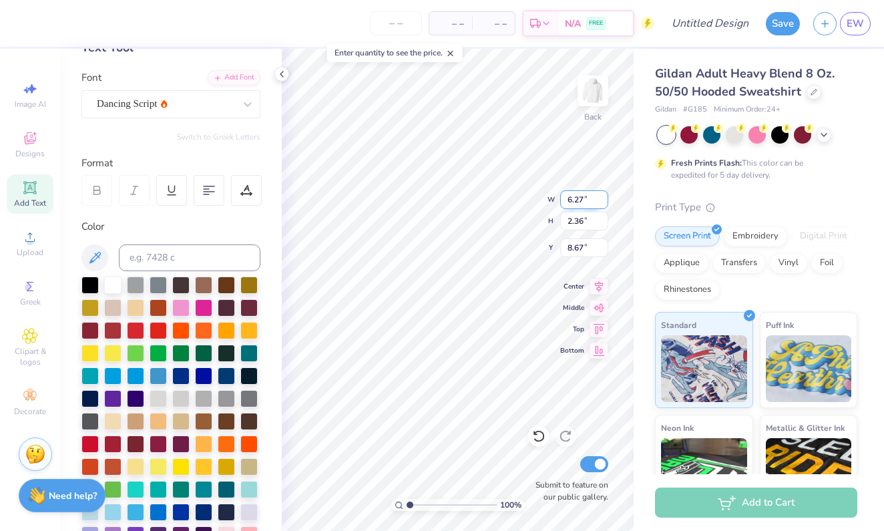
click at [603, 201] on input "6.27" at bounding box center [584, 199] width 48 height 19
click at [603, 201] on input "6.26" at bounding box center [584, 199] width 48 height 19
click at [603, 201] on input "6.25" at bounding box center [584, 199] width 48 height 19
click at [603, 201] on input "6.24" at bounding box center [584, 199] width 48 height 19
click at [603, 201] on input "6.23" at bounding box center [584, 199] width 48 height 19
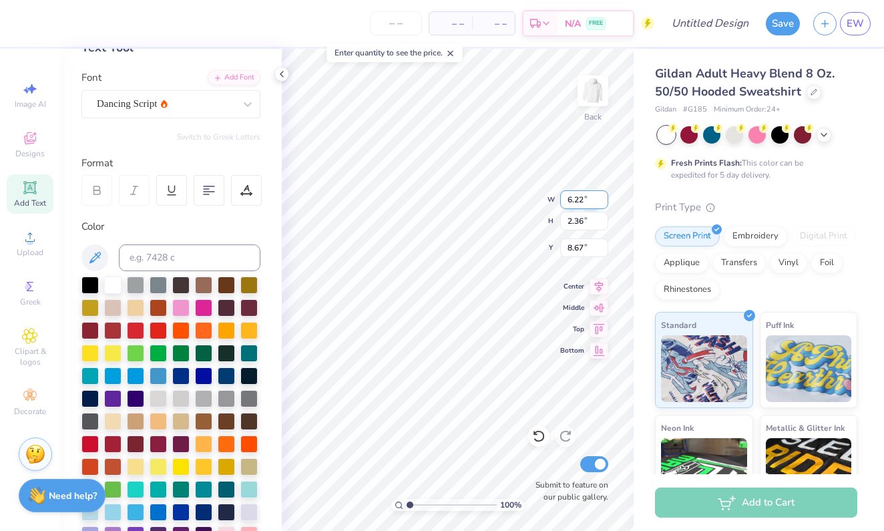
click at [603, 201] on input "6.22" at bounding box center [584, 199] width 48 height 19
click at [603, 201] on input "6.21" at bounding box center [584, 199] width 48 height 19
click at [603, 201] on input "6.2" at bounding box center [584, 199] width 48 height 19
type input "6.20"
type input "1.34"
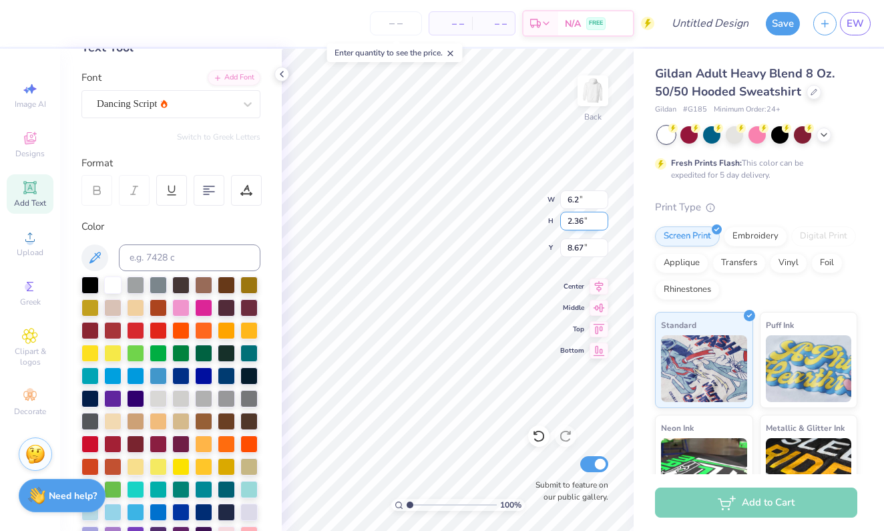
type input "9.18"
click at [604, 224] on input "1.33" at bounding box center [584, 221] width 48 height 19
click at [604, 224] on input "1.32" at bounding box center [584, 221] width 48 height 19
click at [604, 224] on input "1.31" at bounding box center [584, 221] width 48 height 19
click at [604, 224] on input "1.3" at bounding box center [584, 221] width 48 height 19
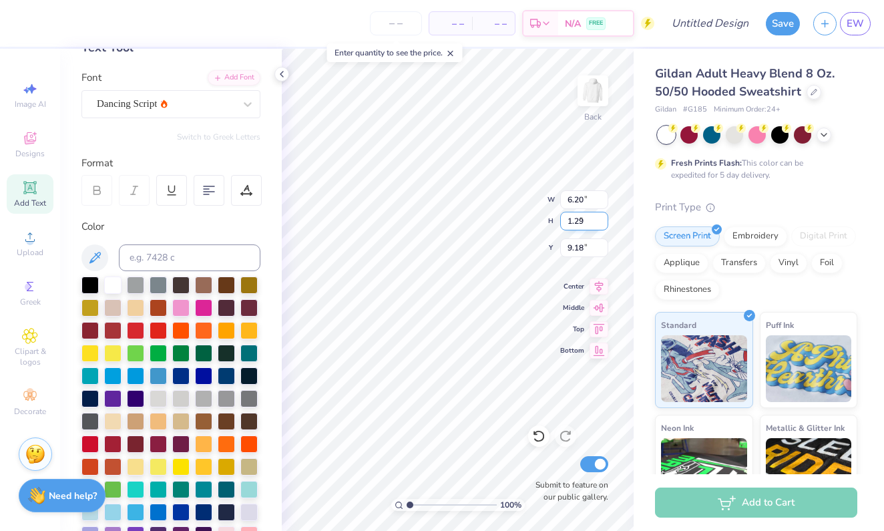
click at [604, 224] on input "1.29" at bounding box center [584, 221] width 48 height 19
click at [604, 224] on input "1.28" at bounding box center [584, 221] width 48 height 19
click at [604, 224] on input "1.27" at bounding box center [584, 221] width 48 height 19
click at [604, 224] on input "1.26" at bounding box center [584, 221] width 48 height 19
type input "1.25"
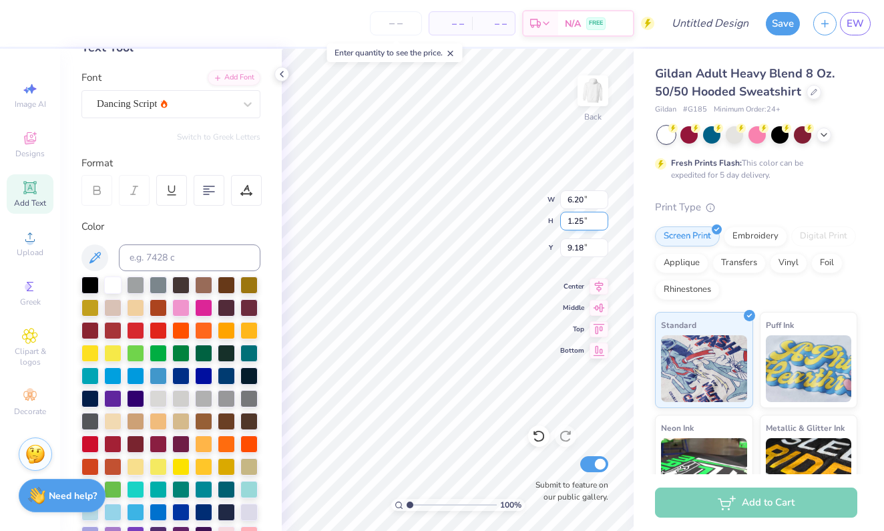
click at [604, 224] on input "1.25" at bounding box center [584, 221] width 48 height 19
type input "9.17"
click at [604, 250] on input "9.17" at bounding box center [584, 247] width 48 height 19
type input "5.79"
click at [604, 250] on input "9.16" at bounding box center [584, 247] width 48 height 19
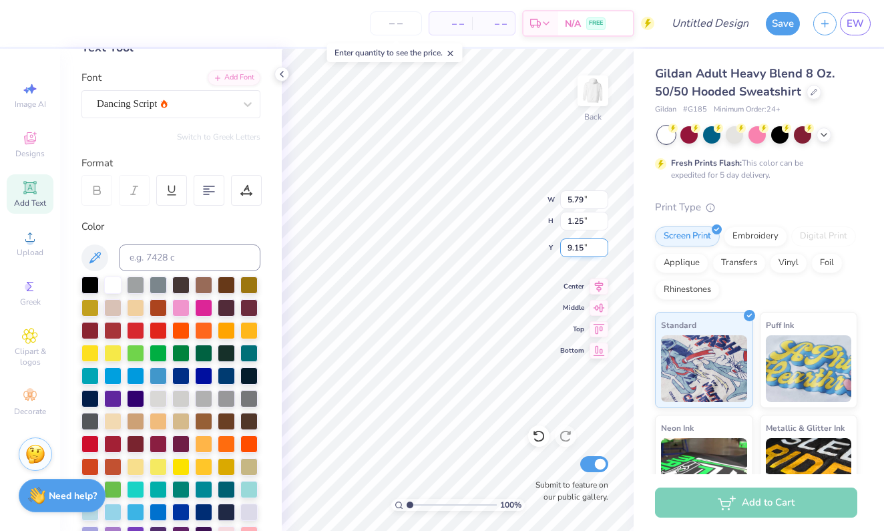
click at [604, 250] on input "9.15" at bounding box center [584, 247] width 48 height 19
click at [604, 250] on input "9.14" at bounding box center [584, 247] width 48 height 19
click at [604, 250] on input "9.13" at bounding box center [584, 247] width 48 height 19
click at [604, 250] on input "9.12" at bounding box center [584, 247] width 48 height 19
click at [604, 250] on input "9.11" at bounding box center [584, 247] width 48 height 19
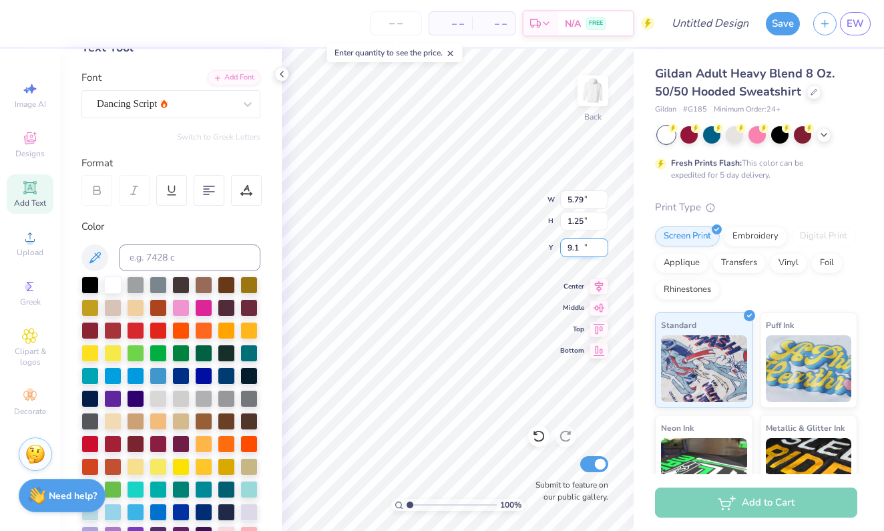
click at [604, 250] on input "9.1" at bounding box center [584, 247] width 48 height 19
click at [604, 250] on input "9.09" at bounding box center [584, 247] width 48 height 19
type input "9.08"
click at [604, 250] on input "9.08" at bounding box center [584, 247] width 48 height 19
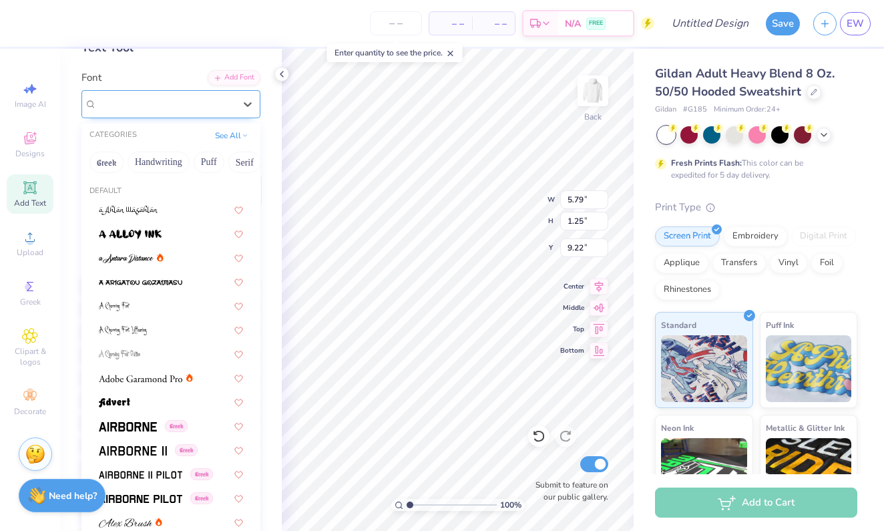
click at [181, 101] on div "Dancing Script" at bounding box center [165, 103] width 140 height 21
click at [146, 314] on div at bounding box center [171, 305] width 168 height 22
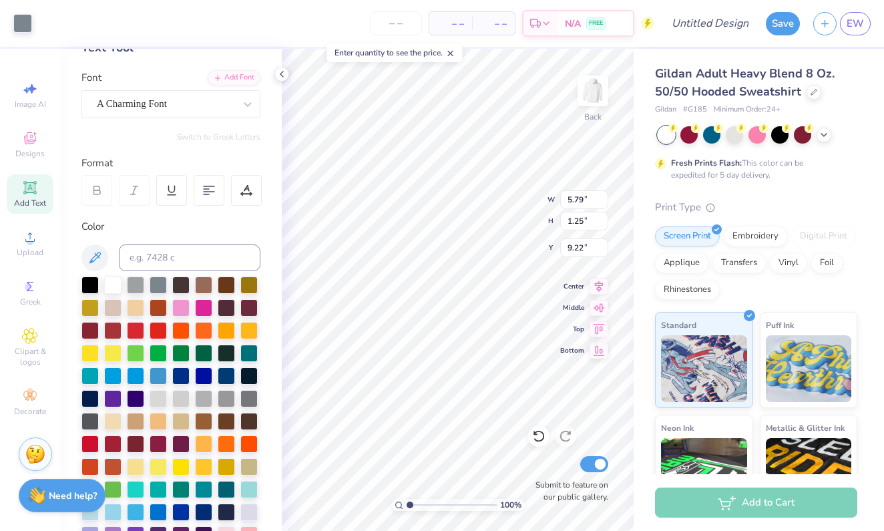
type textarea "x"
type input "4.88"
type input "1.39"
type input "9.15"
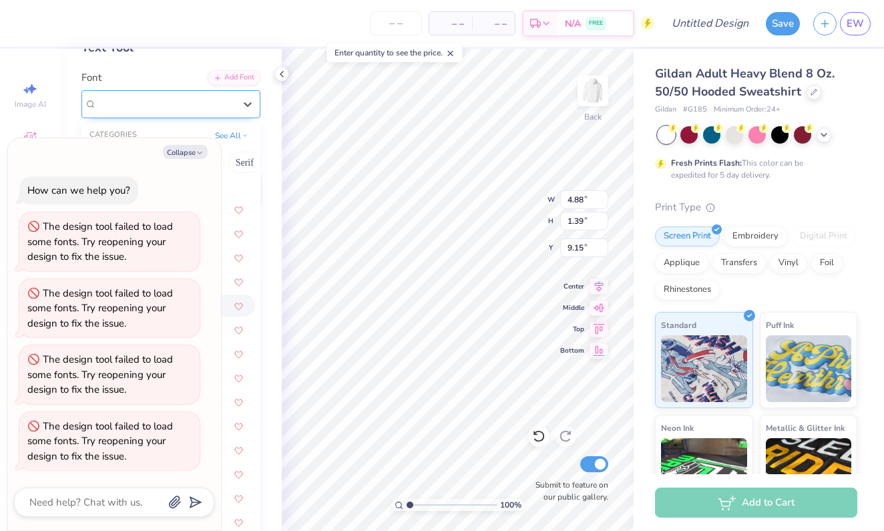
click at [198, 105] on div "A Charming Font" at bounding box center [165, 103] width 140 height 21
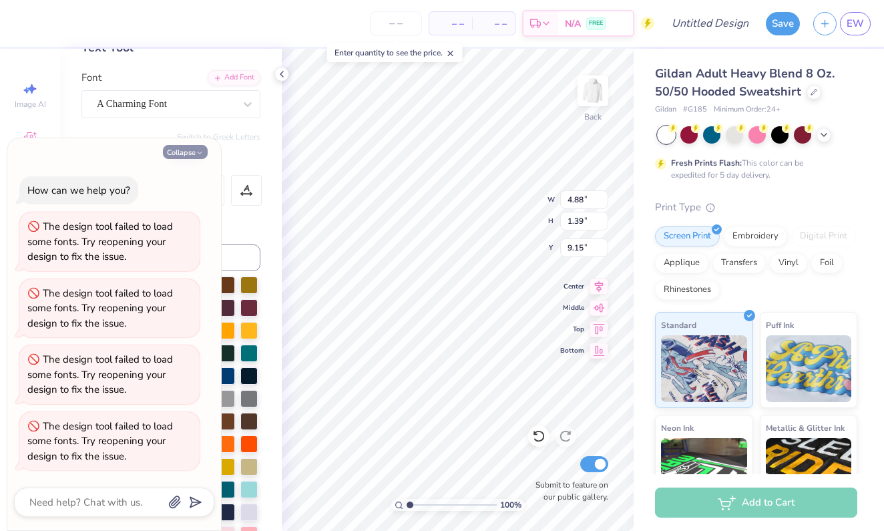
click at [203, 153] on icon "button" at bounding box center [200, 153] width 8 height 8
type textarea "x"
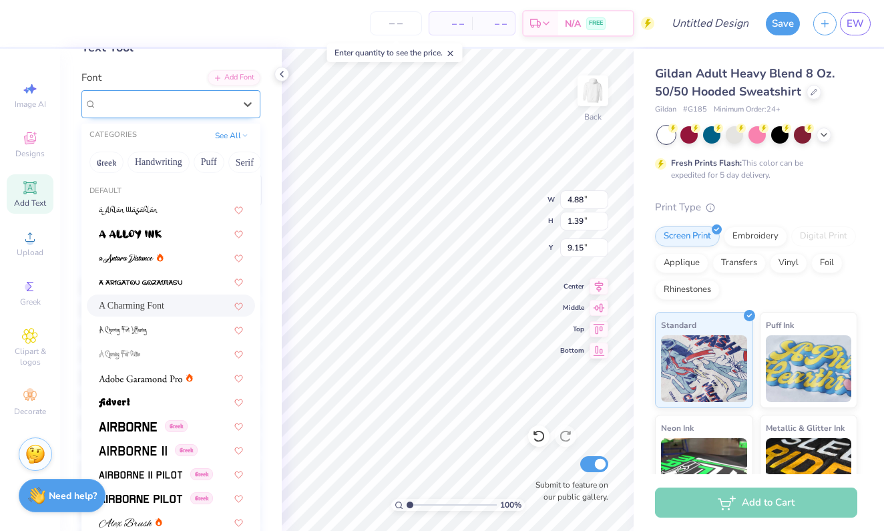
click at [219, 99] on div "A Charming Font" at bounding box center [165, 103] width 140 height 21
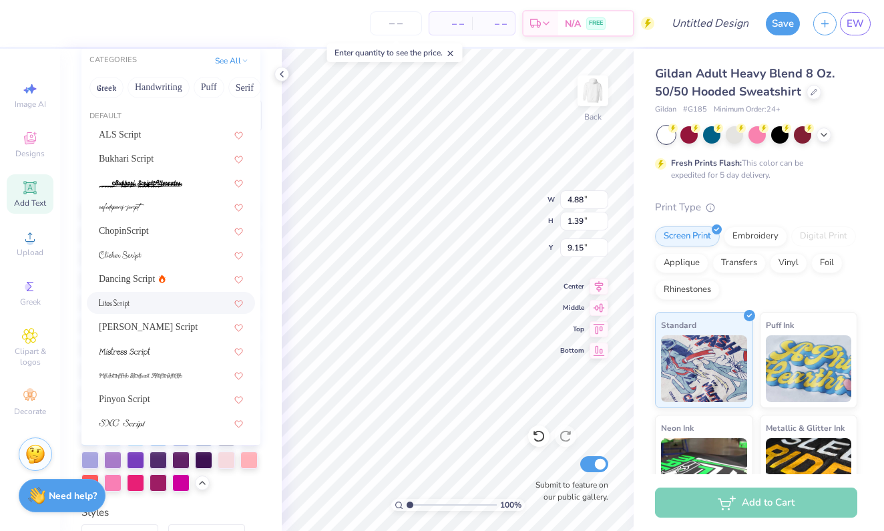
scroll to position [159, 0]
click at [153, 395] on div "Pinyon Script" at bounding box center [171, 398] width 144 height 14
type input "script"
type input "7.31"
type input "1.37"
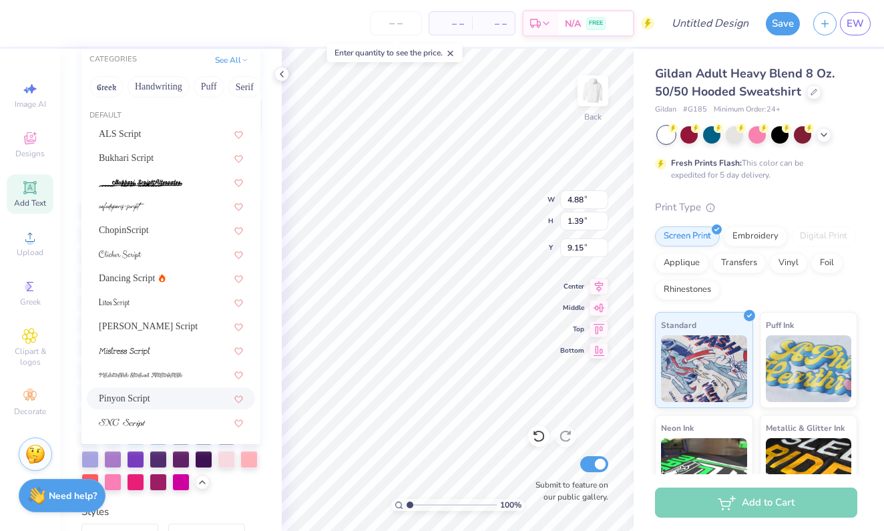
type input "9.16"
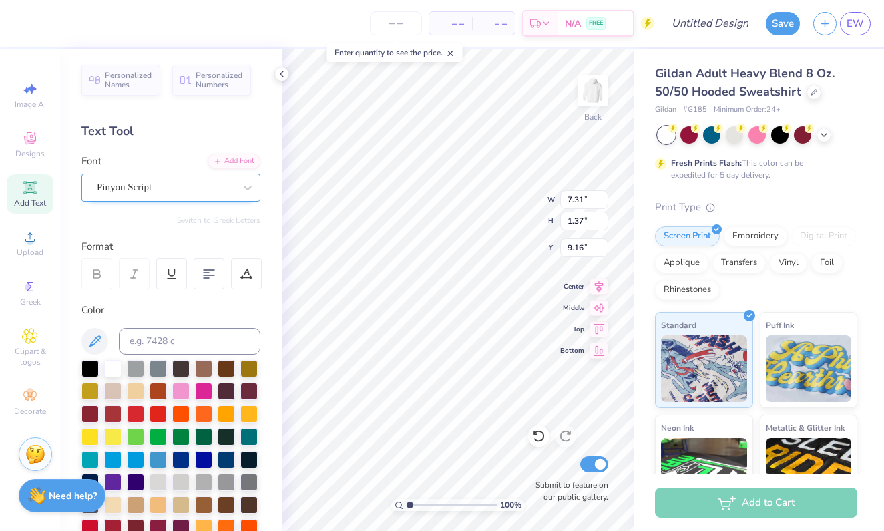
scroll to position [0, 0]
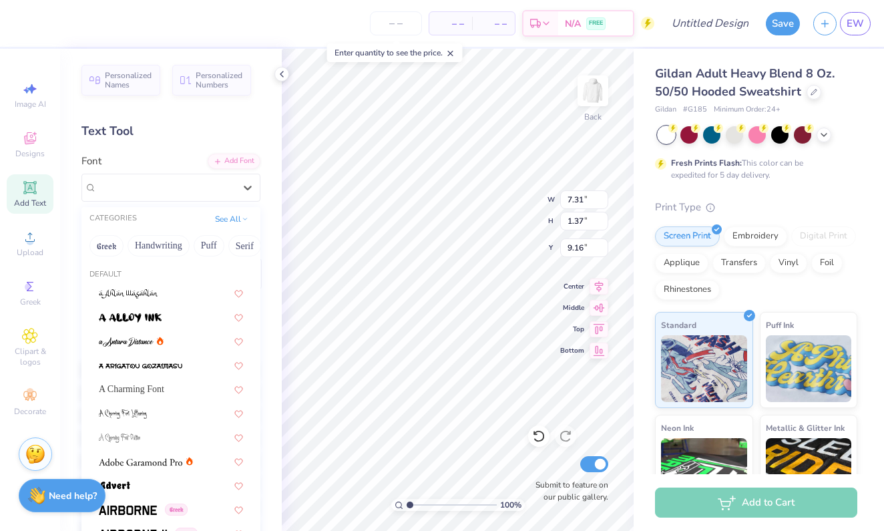
click at [171, 184] on div "Pinyon Script" at bounding box center [165, 187] width 140 height 21
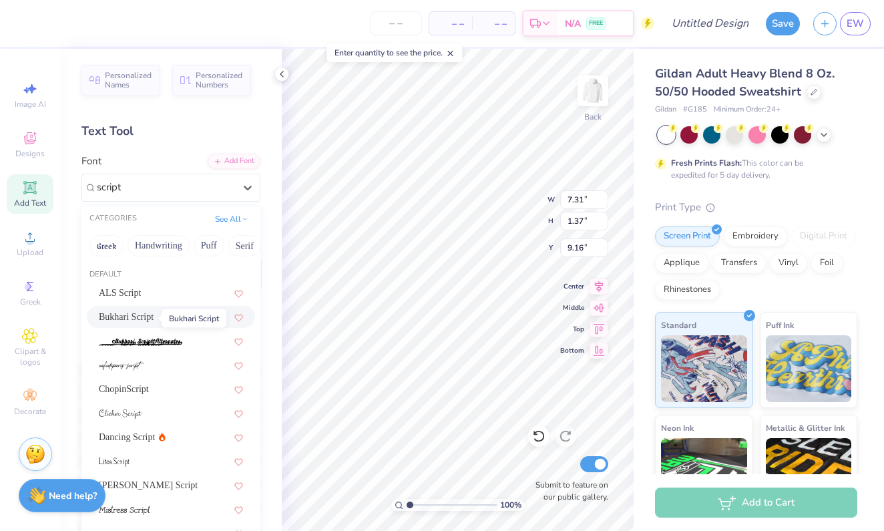
click at [151, 320] on span "Bukhari Script" at bounding box center [126, 317] width 55 height 14
type input "script"
type input "6.75"
type input "1.78"
type input "8.96"
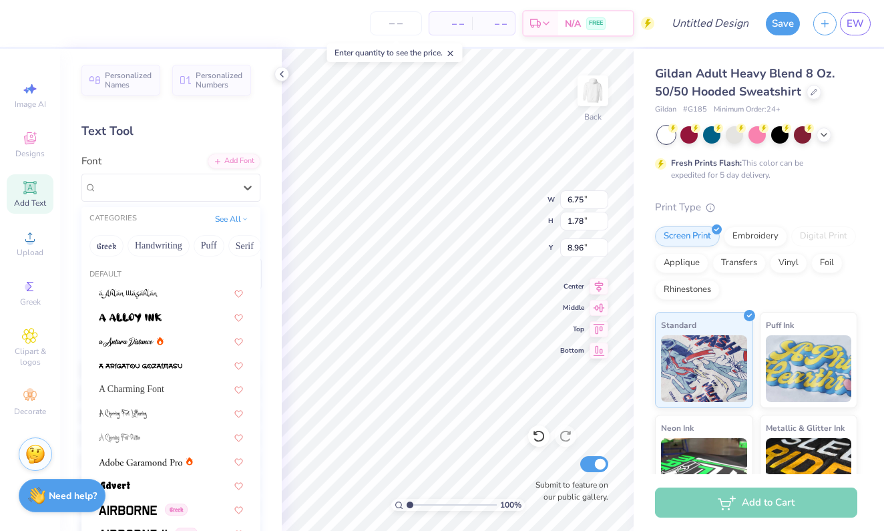
click at [183, 186] on div "Bukhari Script" at bounding box center [165, 187] width 140 height 21
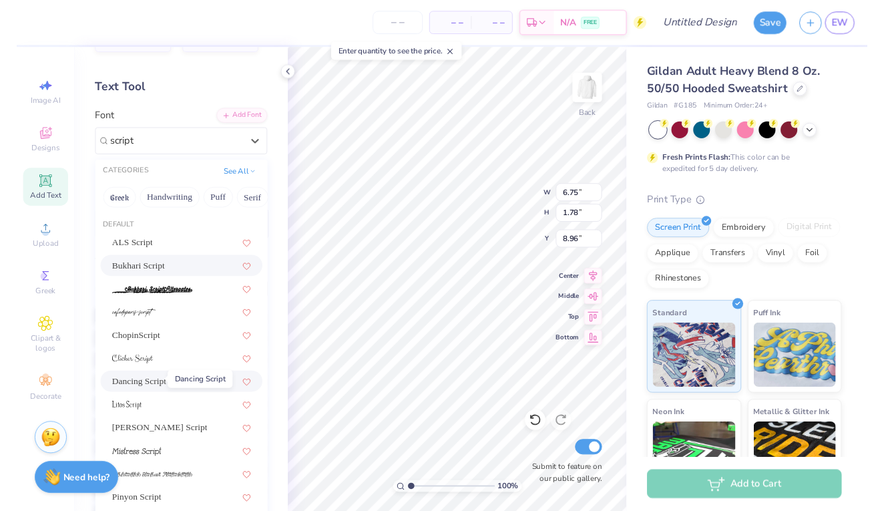
scroll to position [45, 0]
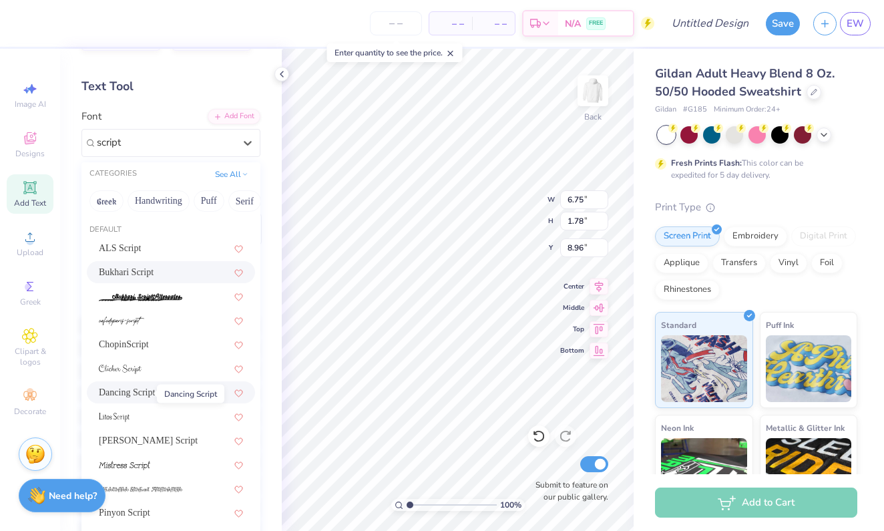
click at [133, 396] on span "Dancing Script" at bounding box center [127, 392] width 56 height 14
type input "script"
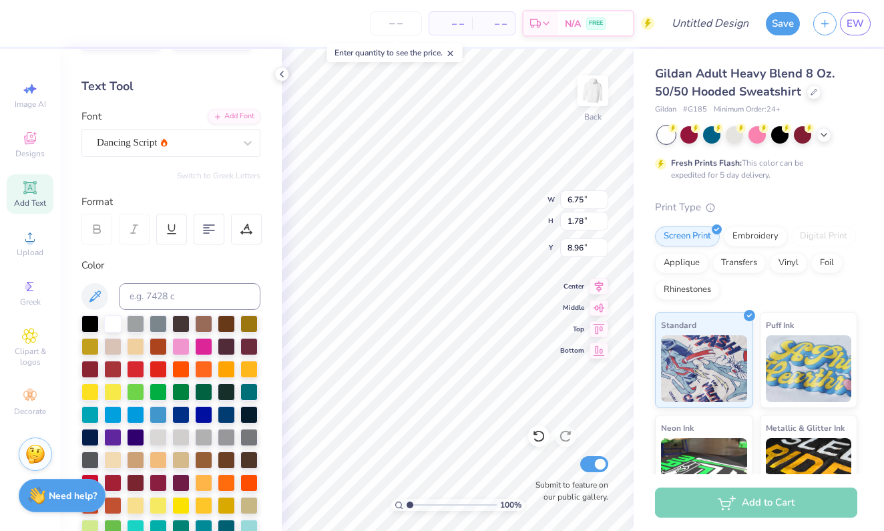
type input "5.79"
type input "1.25"
type input "9.23"
click at [603, 205] on input "8.78" at bounding box center [584, 199] width 48 height 19
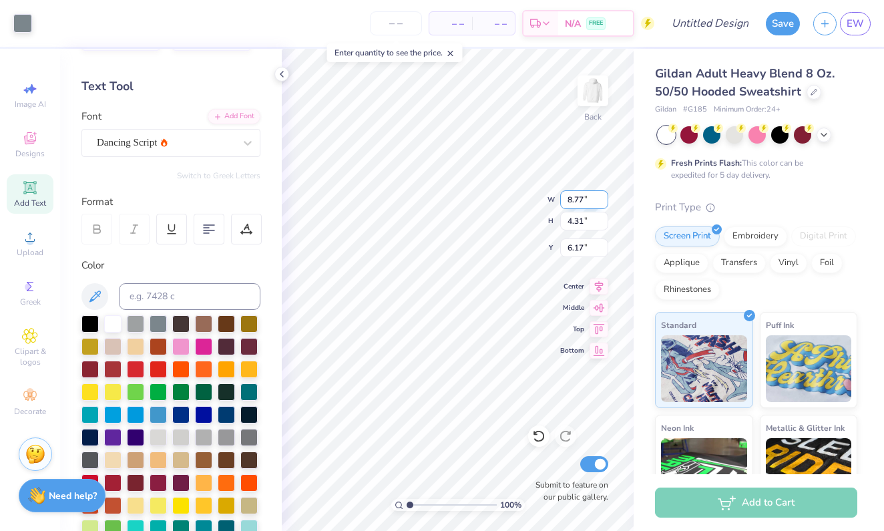
click at [605, 202] on input "8.77" at bounding box center [584, 199] width 48 height 19
click at [605, 202] on input "8.76" at bounding box center [584, 199] width 48 height 19
click at [605, 202] on input "8.75" at bounding box center [584, 199] width 48 height 19
click at [605, 202] on input "8.74" at bounding box center [584, 199] width 48 height 19
click at [605, 202] on input "8.73" at bounding box center [584, 199] width 48 height 19
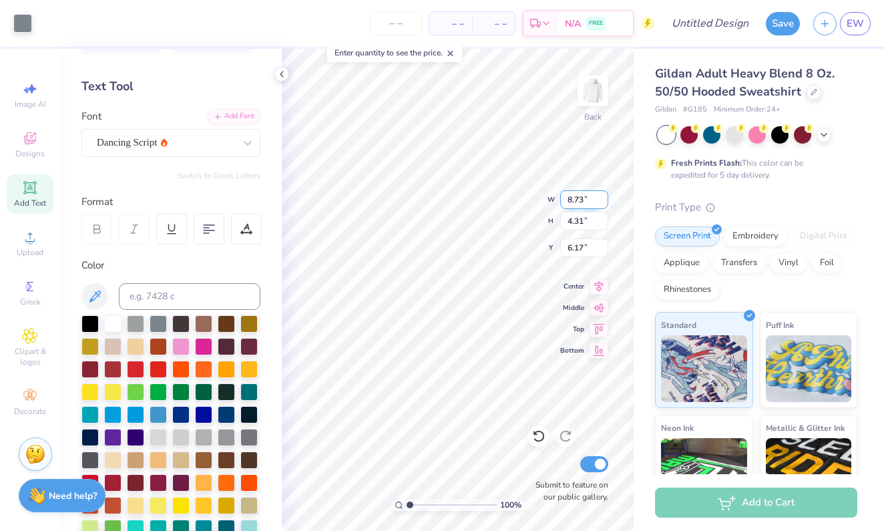
type input "8.72"
click at [605, 202] on input "8.72" at bounding box center [584, 199] width 48 height 19
click at [603, 202] on input "8.77" at bounding box center [584, 199] width 48 height 19
click at [603, 202] on input "8.76" at bounding box center [584, 199] width 48 height 19
click at [603, 202] on input "8.75" at bounding box center [584, 199] width 48 height 19
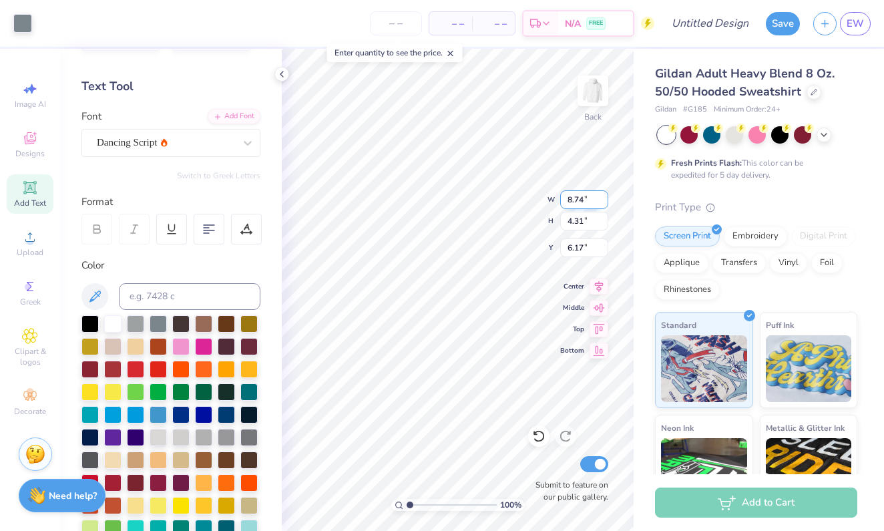
click at [603, 202] on input "8.74" at bounding box center [584, 199] width 48 height 19
click at [603, 202] on input "8.73" at bounding box center [584, 199] width 48 height 19
click at [603, 202] on input "8.72" at bounding box center [584, 199] width 48 height 19
click at [603, 202] on input "8.71" at bounding box center [584, 199] width 48 height 19
click at [603, 202] on input "8.7" at bounding box center [584, 199] width 48 height 19
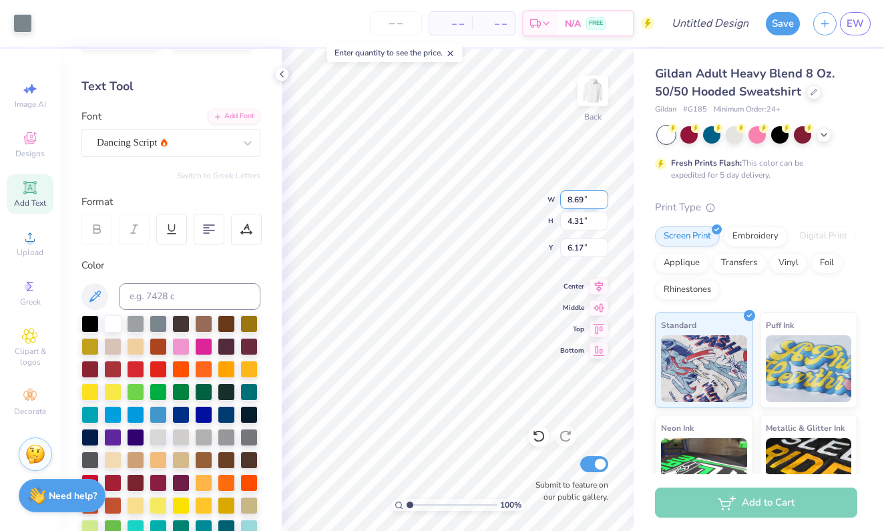
click at [603, 202] on input "8.69" at bounding box center [584, 199] width 48 height 19
click at [603, 202] on input "8.68" at bounding box center [584, 199] width 48 height 19
click at [603, 202] on input "8.67" at bounding box center [584, 199] width 48 height 19
click at [603, 202] on input "8.66" at bounding box center [584, 199] width 48 height 19
click at [603, 202] on input "8.65" at bounding box center [584, 199] width 48 height 19
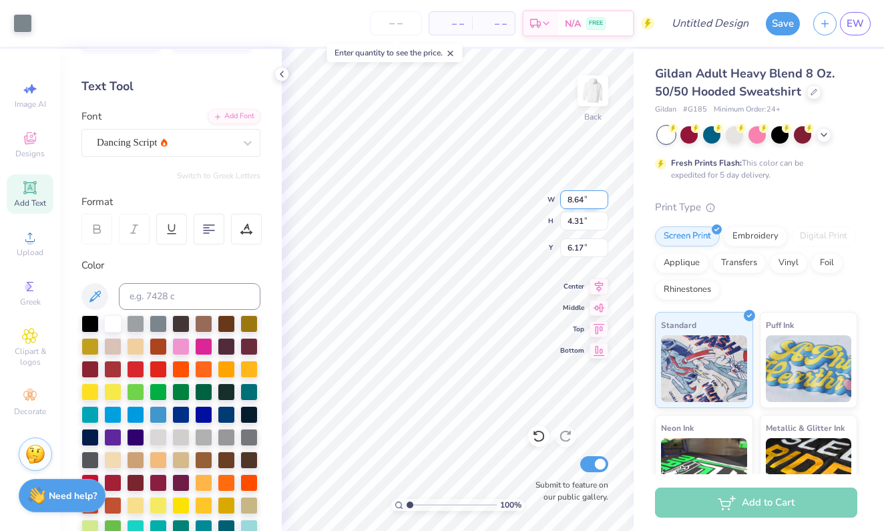
click at [603, 202] on input "8.64" at bounding box center [584, 199] width 48 height 19
click at [603, 202] on input "8.63" at bounding box center [584, 199] width 48 height 19
click at [603, 202] on input "8.62" at bounding box center [584, 199] width 48 height 19
click at [603, 202] on input "8.61" at bounding box center [584, 199] width 48 height 19
click at [603, 202] on input "8.6" at bounding box center [584, 199] width 48 height 19
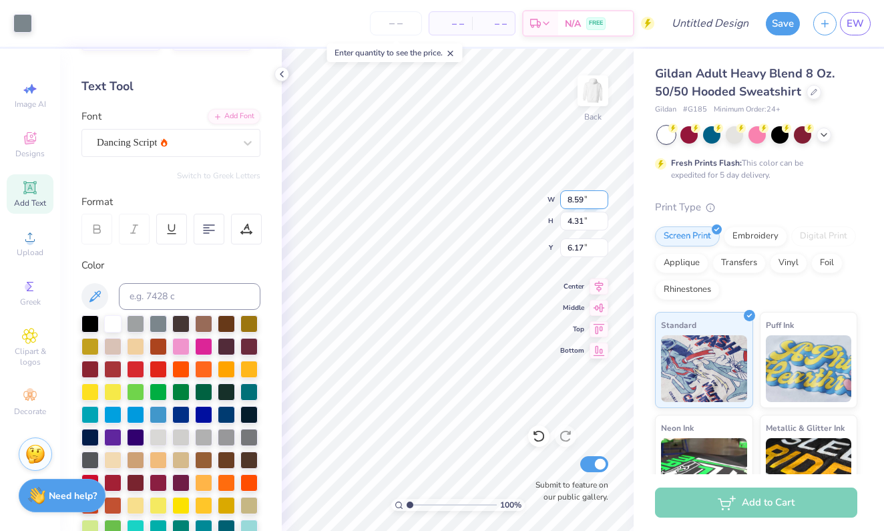
click at [603, 202] on input "8.59" at bounding box center [584, 199] width 48 height 19
click at [603, 202] on input "8.58" at bounding box center [584, 199] width 48 height 19
click at [603, 202] on input "8.57" at bounding box center [584, 199] width 48 height 19
click at [603, 202] on input "8.56" at bounding box center [584, 199] width 48 height 19
click at [603, 202] on input "8.55" at bounding box center [584, 199] width 48 height 19
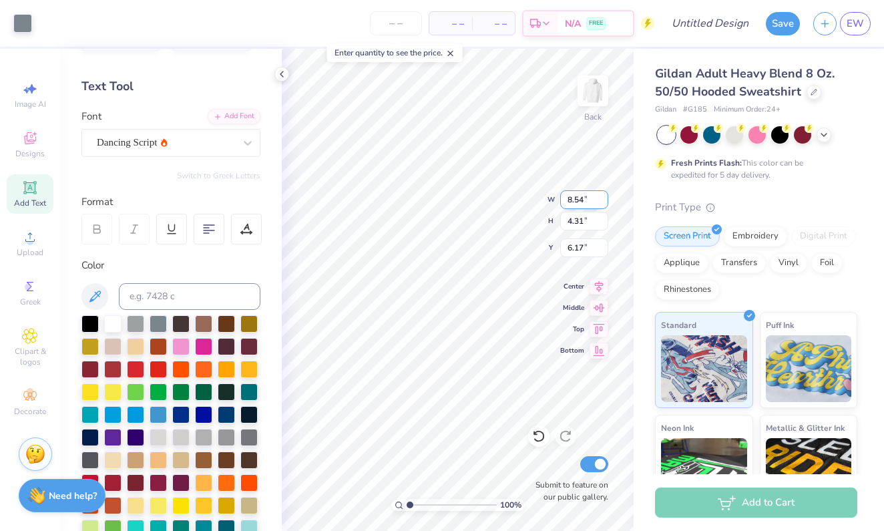
click at [603, 202] on input "8.54" at bounding box center [584, 199] width 48 height 19
click at [603, 202] on input "8.53" at bounding box center [584, 199] width 48 height 19
click at [603, 202] on input "8.52" at bounding box center [584, 199] width 48 height 19
click at [603, 202] on input "8.51" at bounding box center [584, 199] width 48 height 19
click at [603, 202] on input "8.5" at bounding box center [584, 199] width 48 height 19
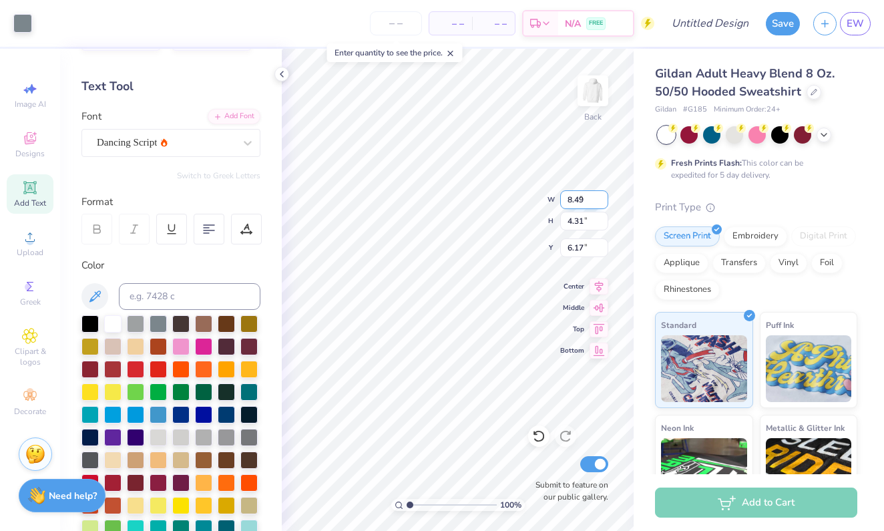
click at [603, 202] on input "8.49" at bounding box center [584, 199] width 48 height 19
click at [603, 202] on input "8.48" at bounding box center [584, 199] width 48 height 19
click at [603, 202] on input "8.47" at bounding box center [584, 199] width 48 height 19
click at [603, 202] on input "8.46" at bounding box center [584, 199] width 48 height 19
click at [603, 202] on input "8.45" at bounding box center [584, 199] width 48 height 19
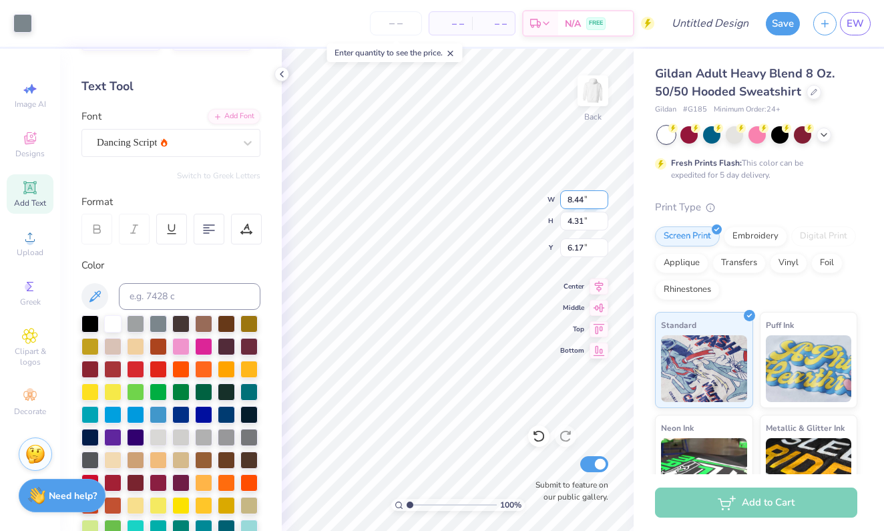
click at [603, 202] on input "8.44" at bounding box center [584, 199] width 48 height 19
click at [603, 202] on input "8.43" at bounding box center [584, 199] width 48 height 19
click at [603, 202] on input "8.42" at bounding box center [584, 199] width 48 height 19
click at [603, 202] on input "8.41" at bounding box center [584, 199] width 48 height 19
click at [603, 202] on input "8.4" at bounding box center [584, 199] width 48 height 19
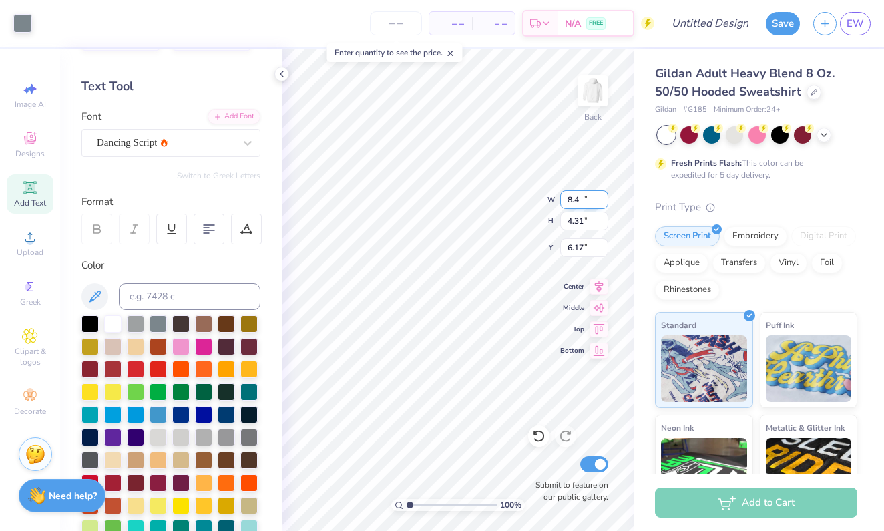
type input "8.39"
click at [603, 202] on input "8.39" at bounding box center [584, 199] width 48 height 19
click at [603, 251] on input "6.16" at bounding box center [584, 247] width 48 height 19
click at [603, 251] on input "6.15" at bounding box center [584, 247] width 48 height 19
click at [603, 251] on input "6.14" at bounding box center [584, 247] width 48 height 19
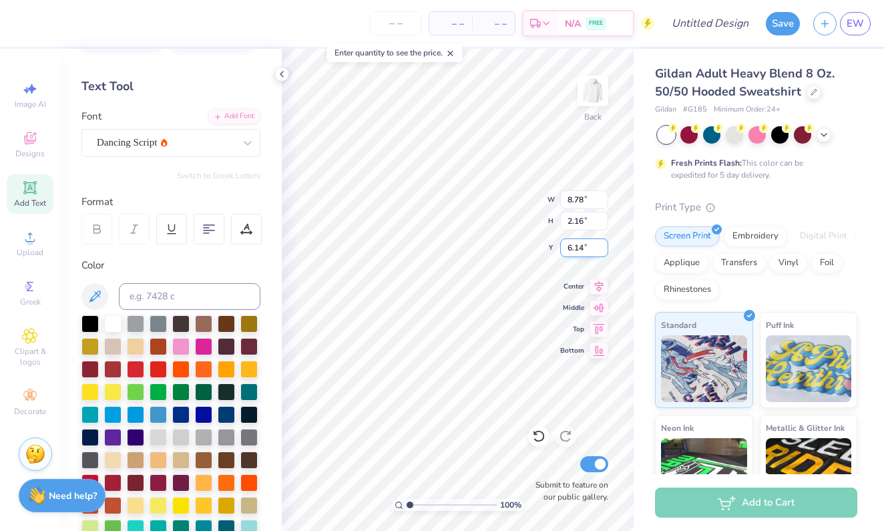
type input "6.13"
click at [603, 251] on input "6.13" at bounding box center [584, 247] width 48 height 19
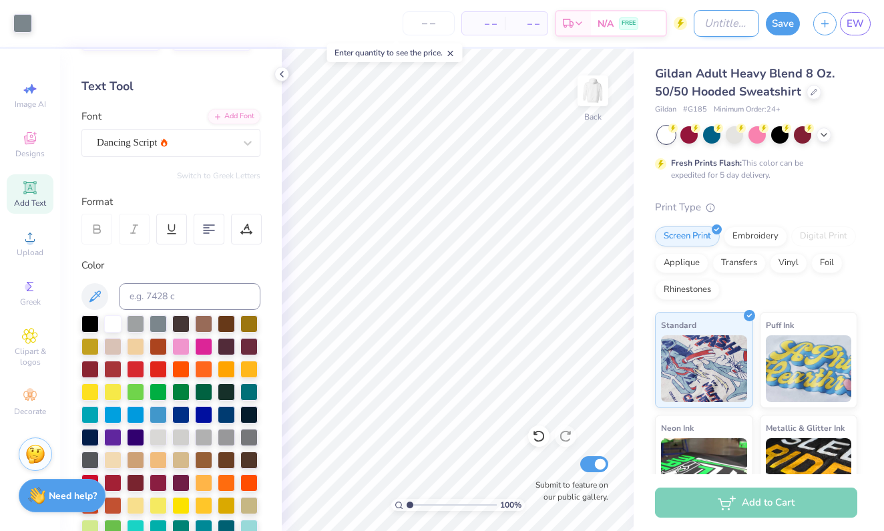
click at [696, 19] on input "Design Title" at bounding box center [725, 23] width 65 height 27
type input "simple gray writing on white hoodie"
drag, startPoint x: 696, startPoint y: 19, endPoint x: 599, endPoint y: 460, distance: 451.7
click at [599, 460] on input "Submit to feature on our public gallery." at bounding box center [594, 464] width 28 height 16
checkbox input "false"
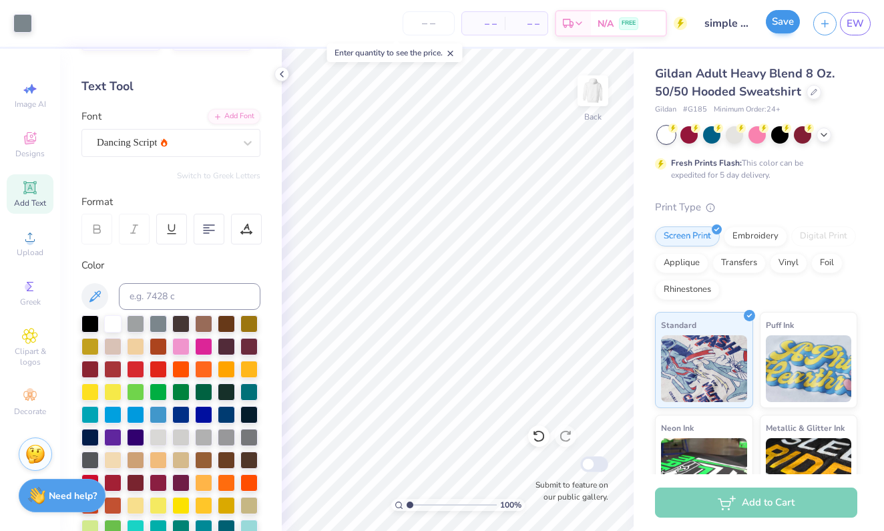
click at [785, 17] on button "Save" at bounding box center [782, 21] width 34 height 23
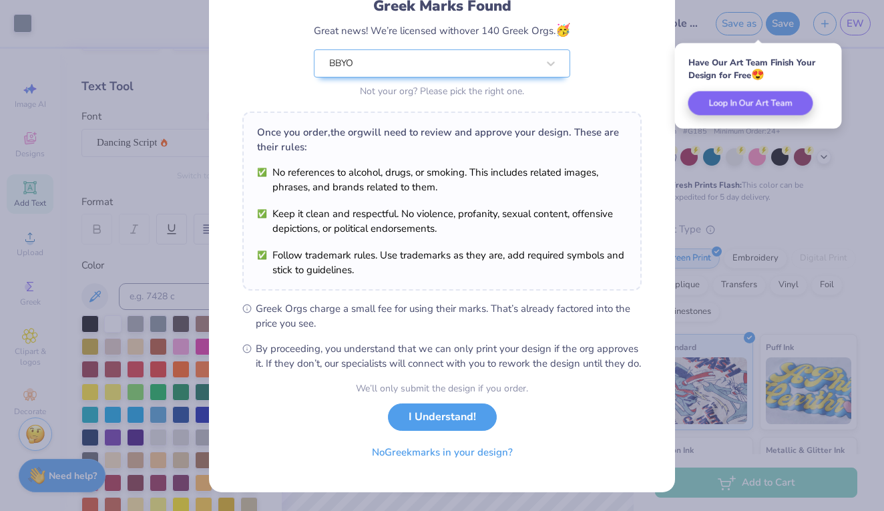
scroll to position [114, 0]
click at [464, 411] on button "I Understand!" at bounding box center [442, 413] width 109 height 27
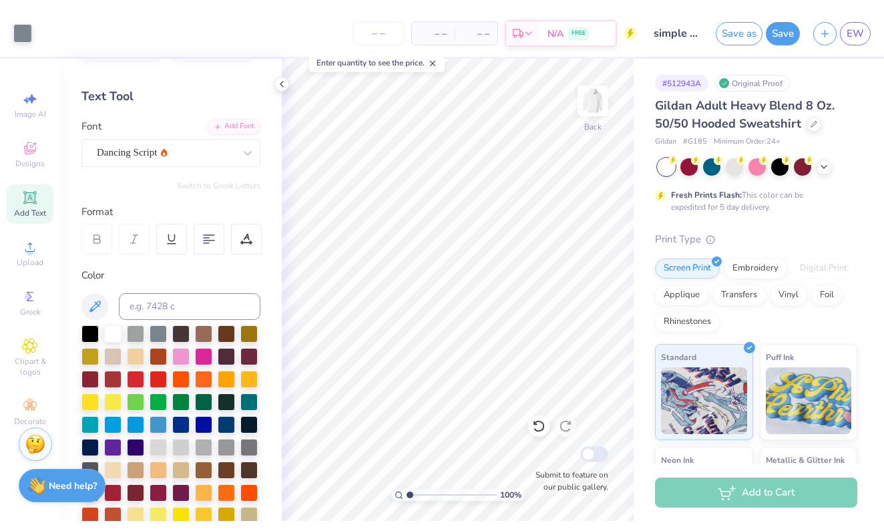
scroll to position [0, 0]
